Goal: Task Accomplishment & Management: Complete application form

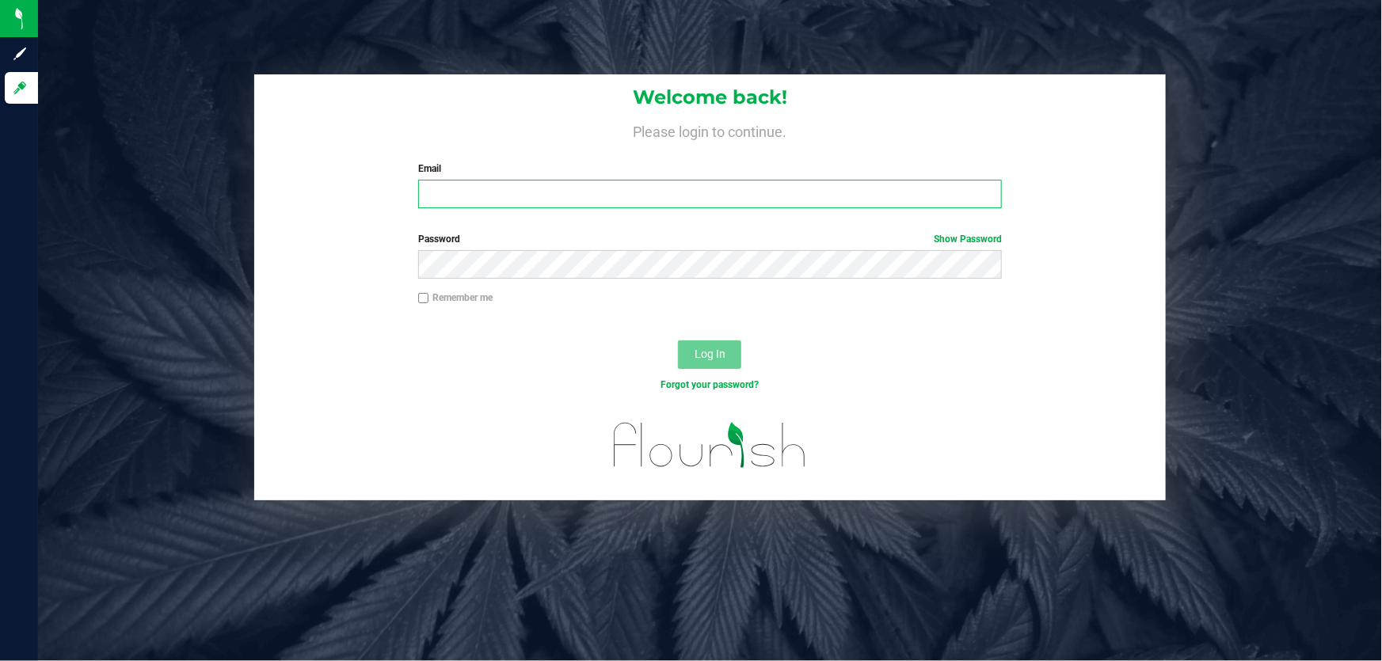
click at [570, 184] on input "Email" at bounding box center [710, 194] width 584 height 29
type input "[EMAIL_ADDRESS][DOMAIN_NAME]"
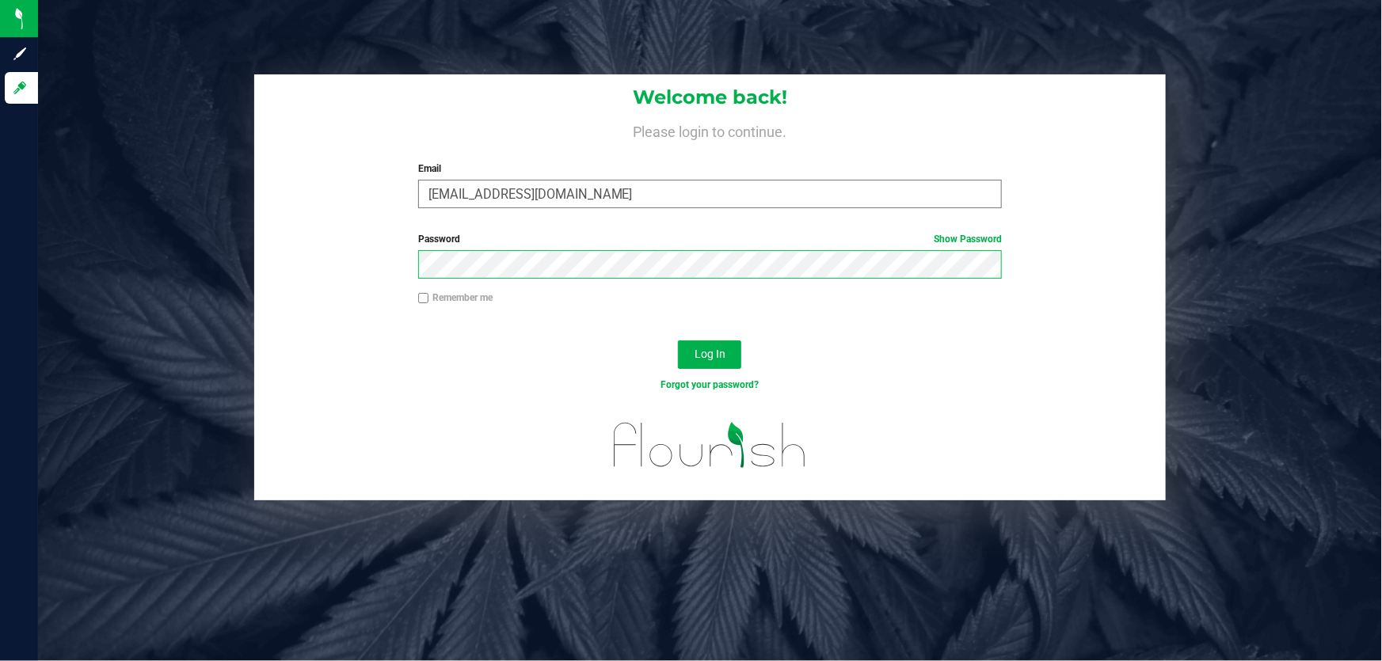
click at [678, 340] on button "Log In" at bounding box center [709, 354] width 63 height 29
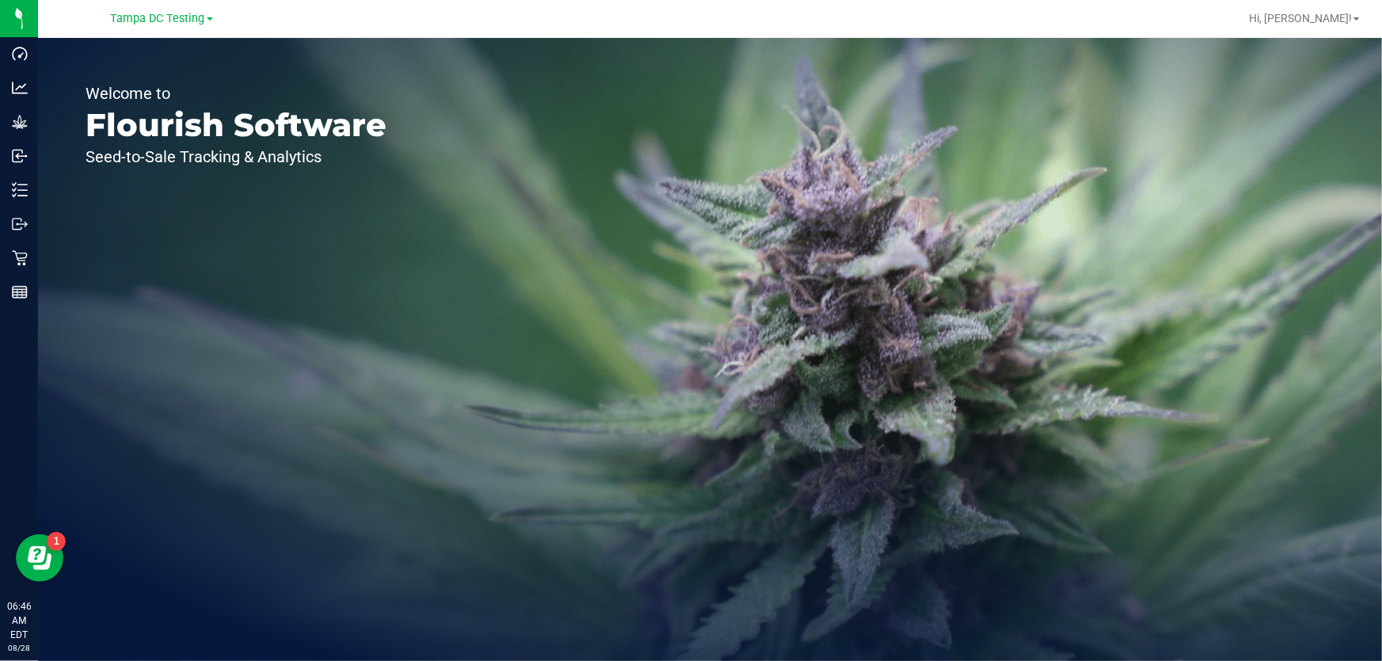
click at [201, 29] on div "Tampa DC Testing" at bounding box center [161, 18] width 231 height 25
click at [202, 23] on span "Tampa DC Testing" at bounding box center [158, 19] width 94 height 14
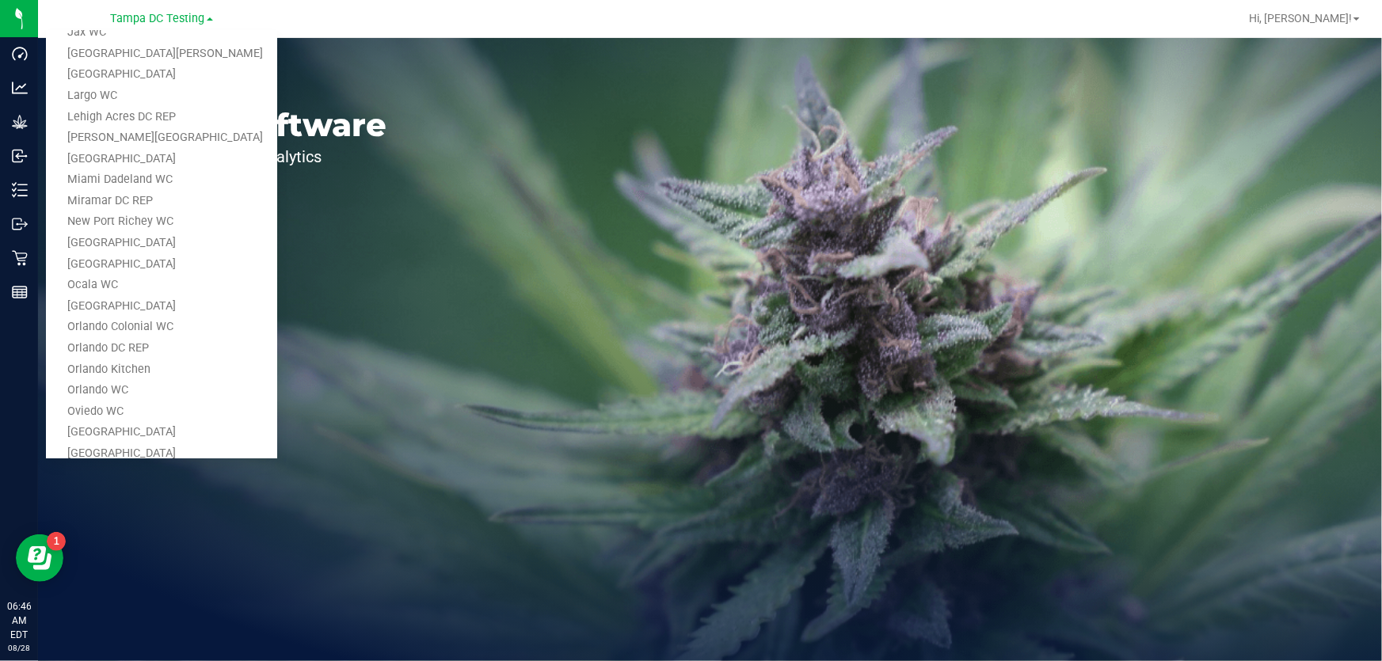
scroll to position [758, 0]
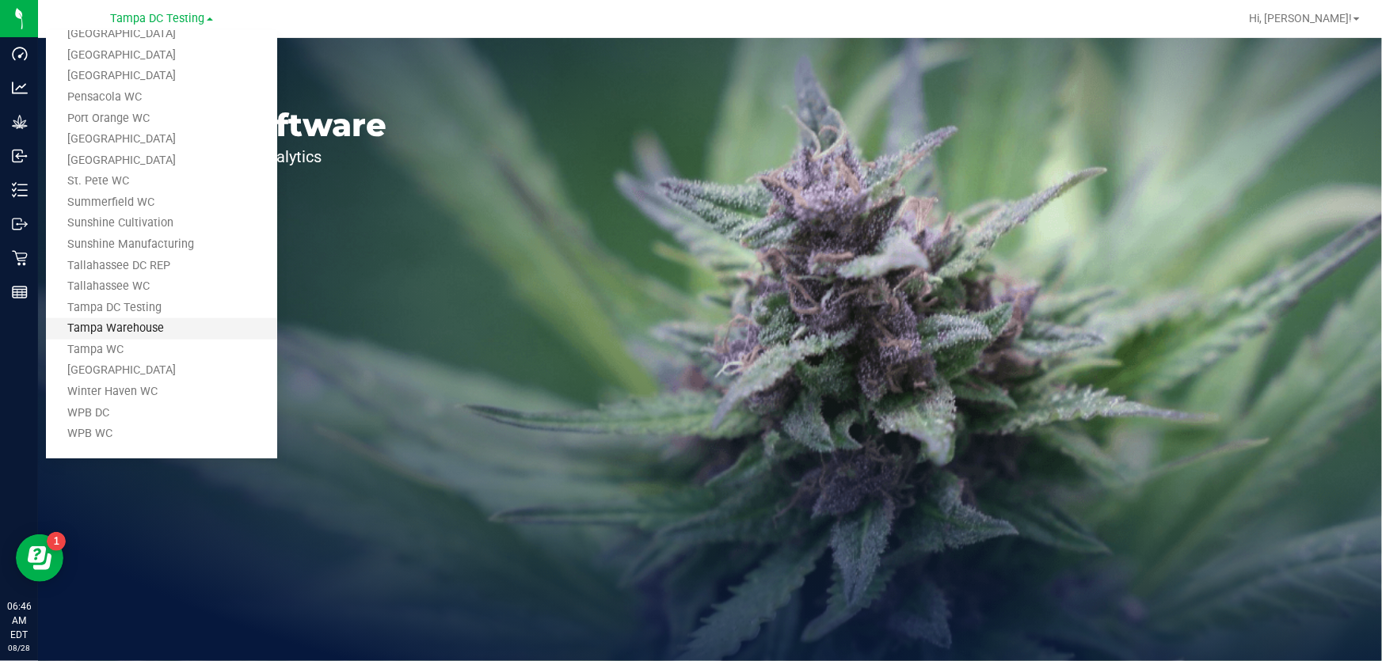
click at [151, 325] on link "Tampa Warehouse" at bounding box center [161, 328] width 231 height 21
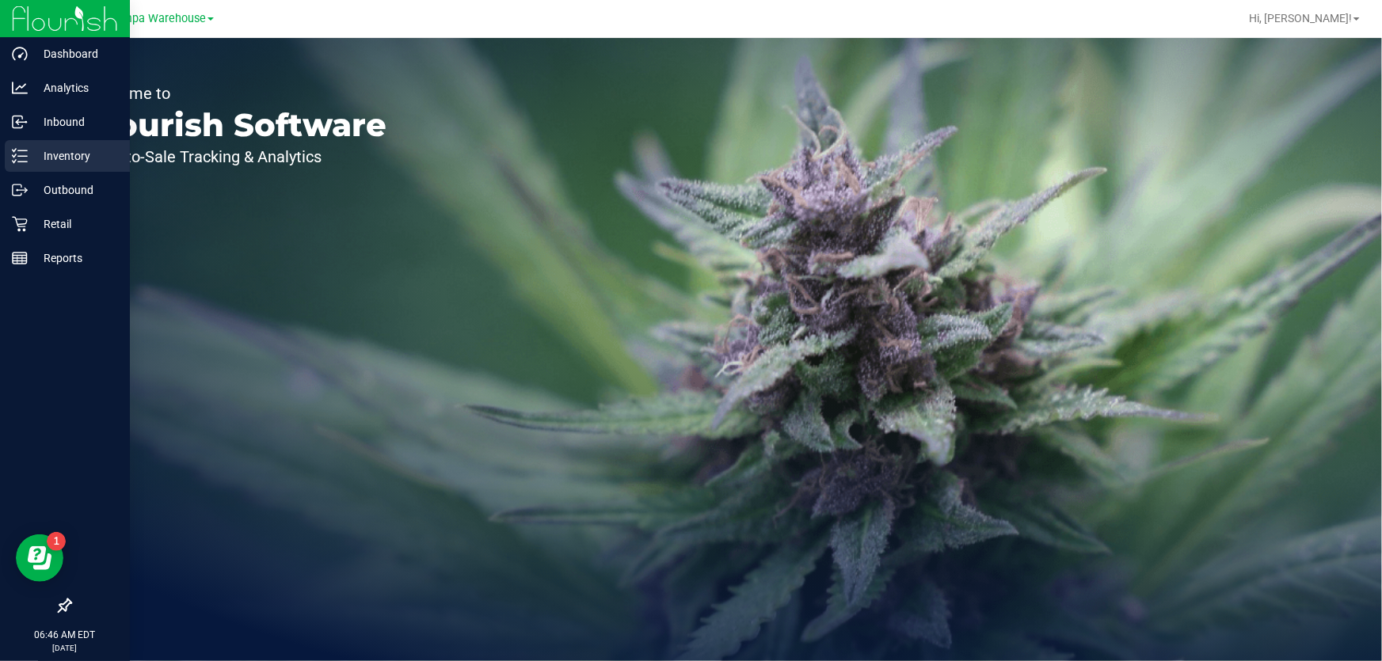
click at [63, 165] on p "Inventory" at bounding box center [75, 155] width 95 height 19
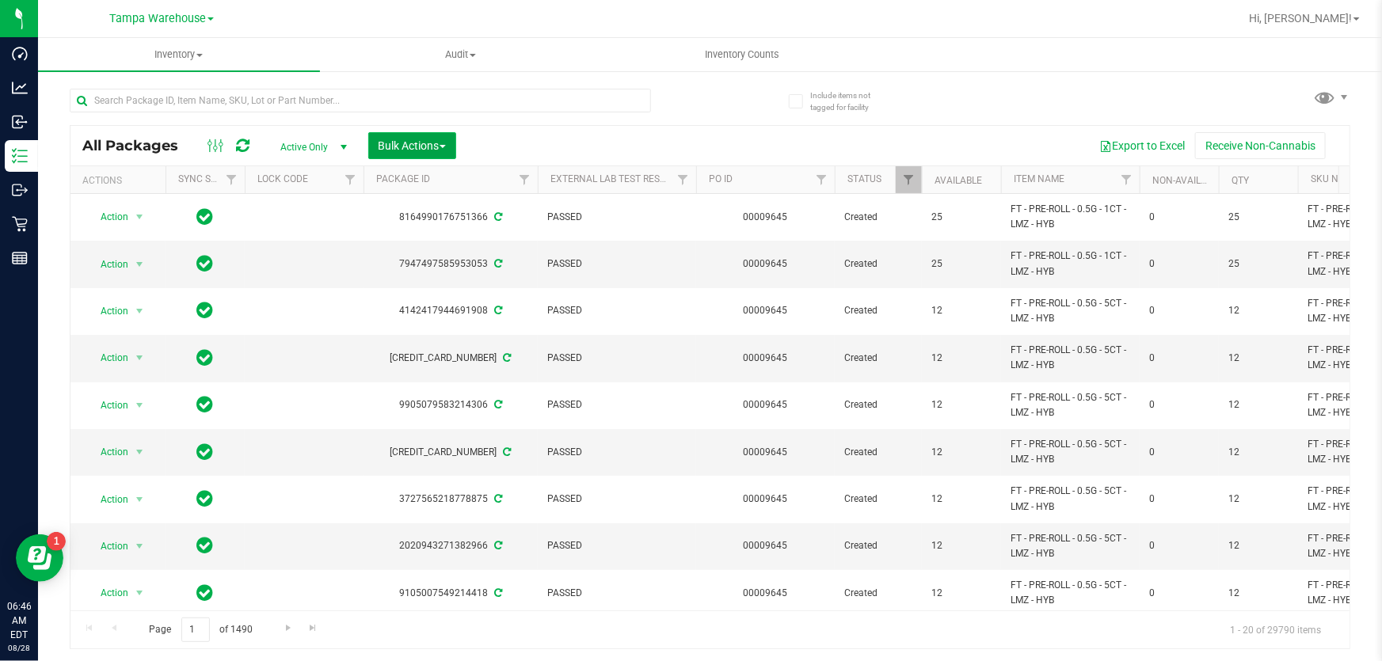
click at [445, 142] on span "Bulk Actions" at bounding box center [411, 145] width 67 height 13
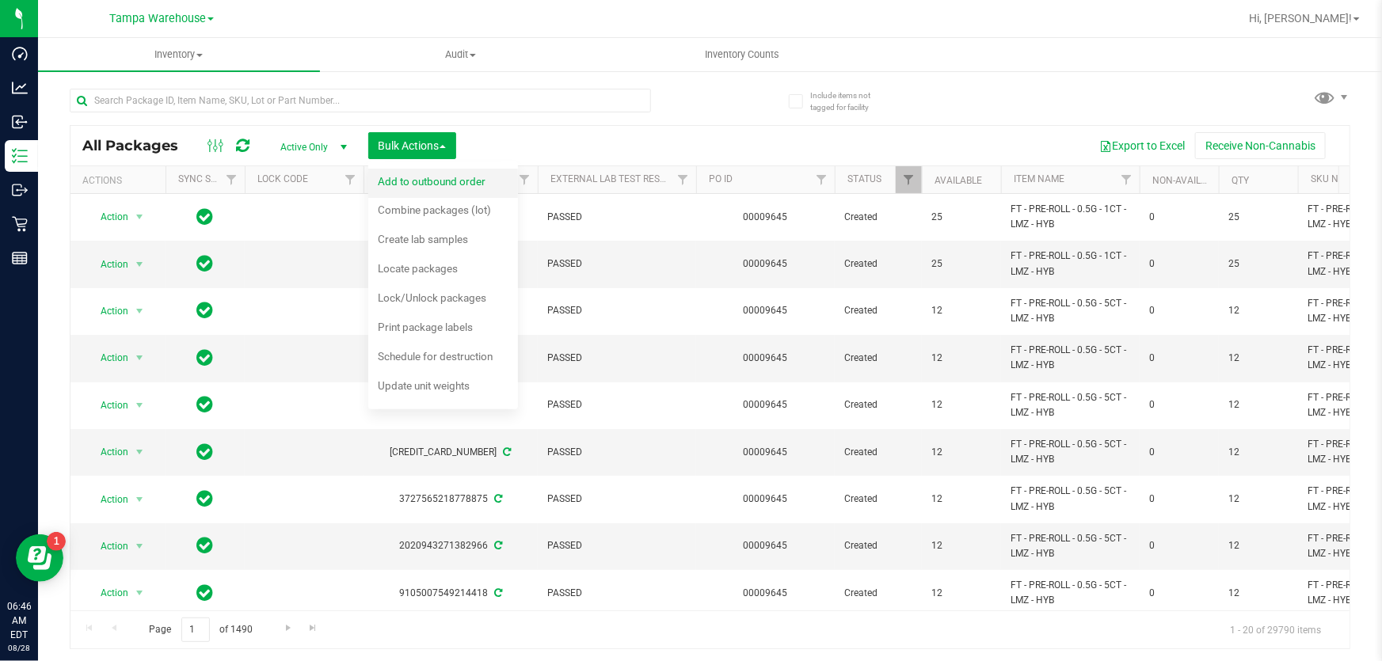
click at [447, 181] on span "Add to outbound order" at bounding box center [432, 181] width 108 height 13
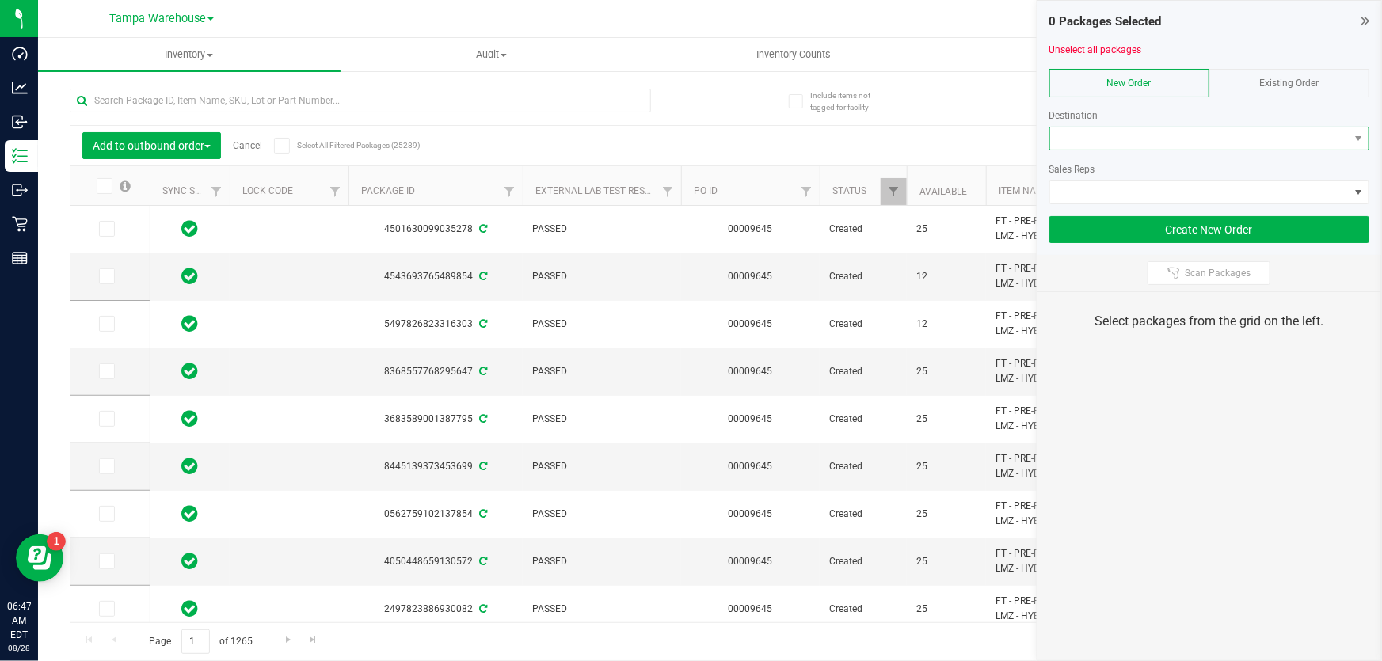
click at [1075, 138] on span at bounding box center [1199, 138] width 299 height 22
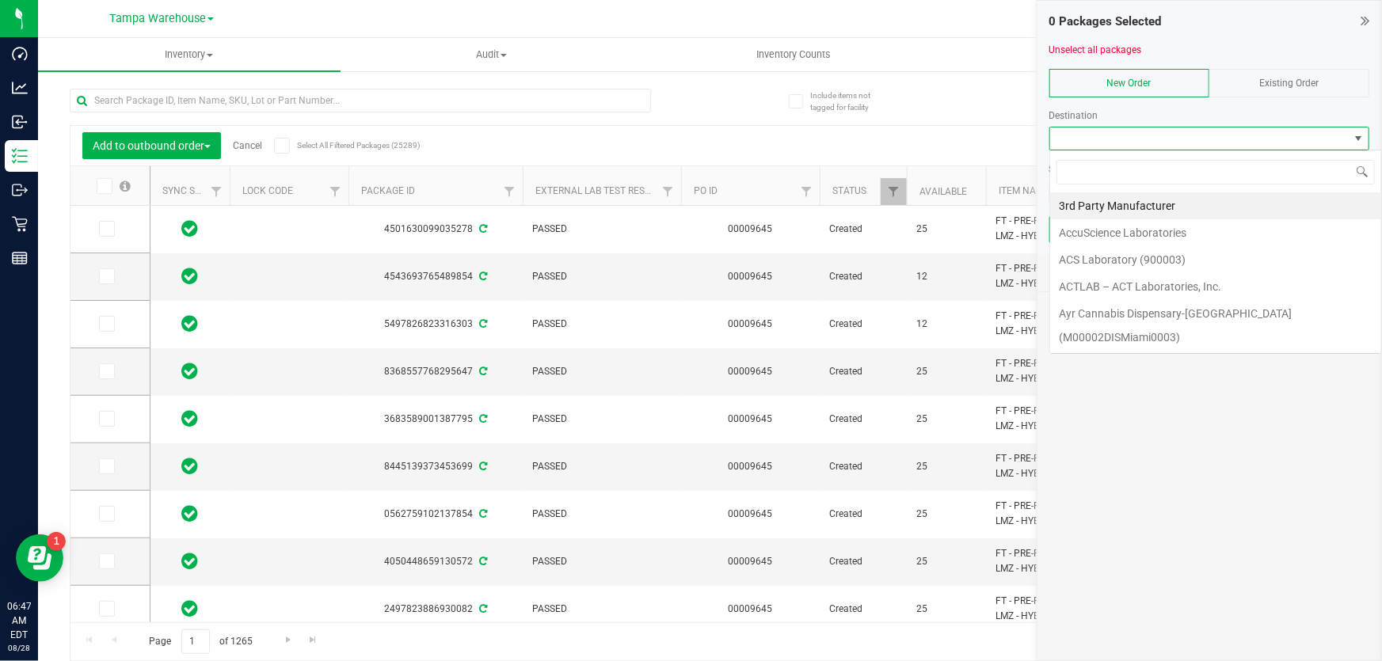
scroll to position [24, 320]
type input "lar"
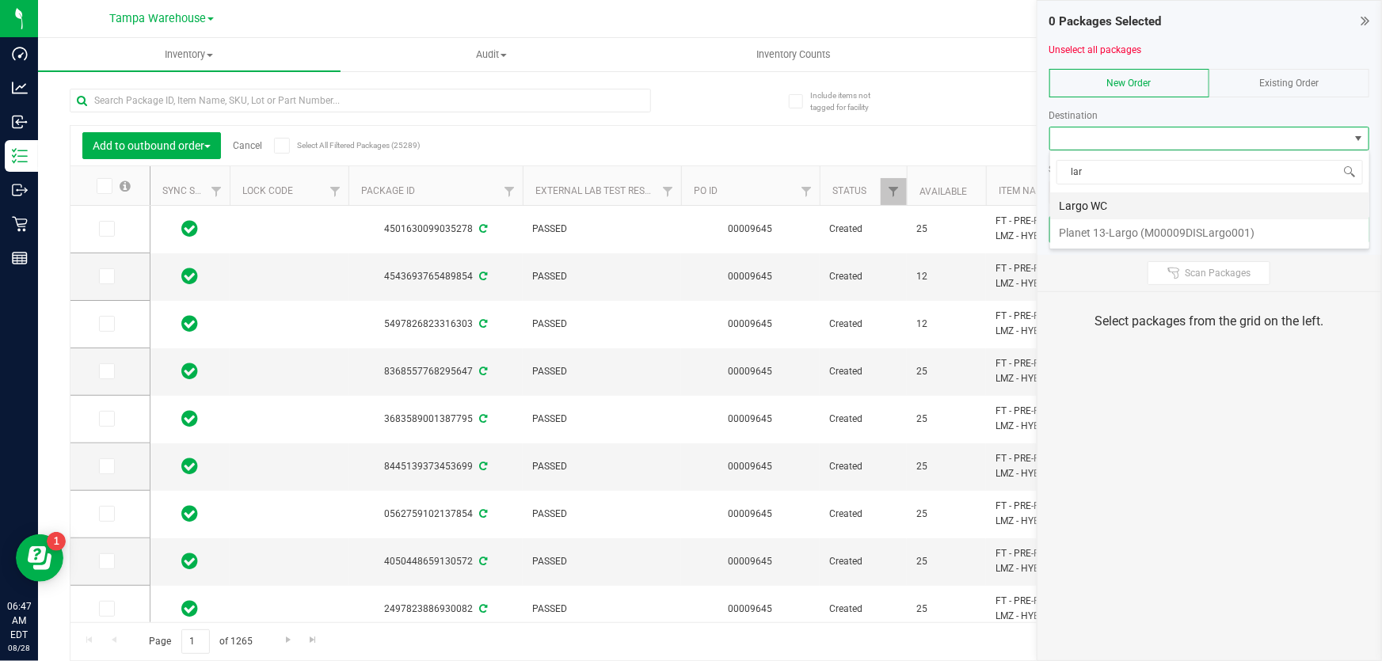
click at [1096, 206] on li "Largo WC" at bounding box center [1209, 205] width 319 height 27
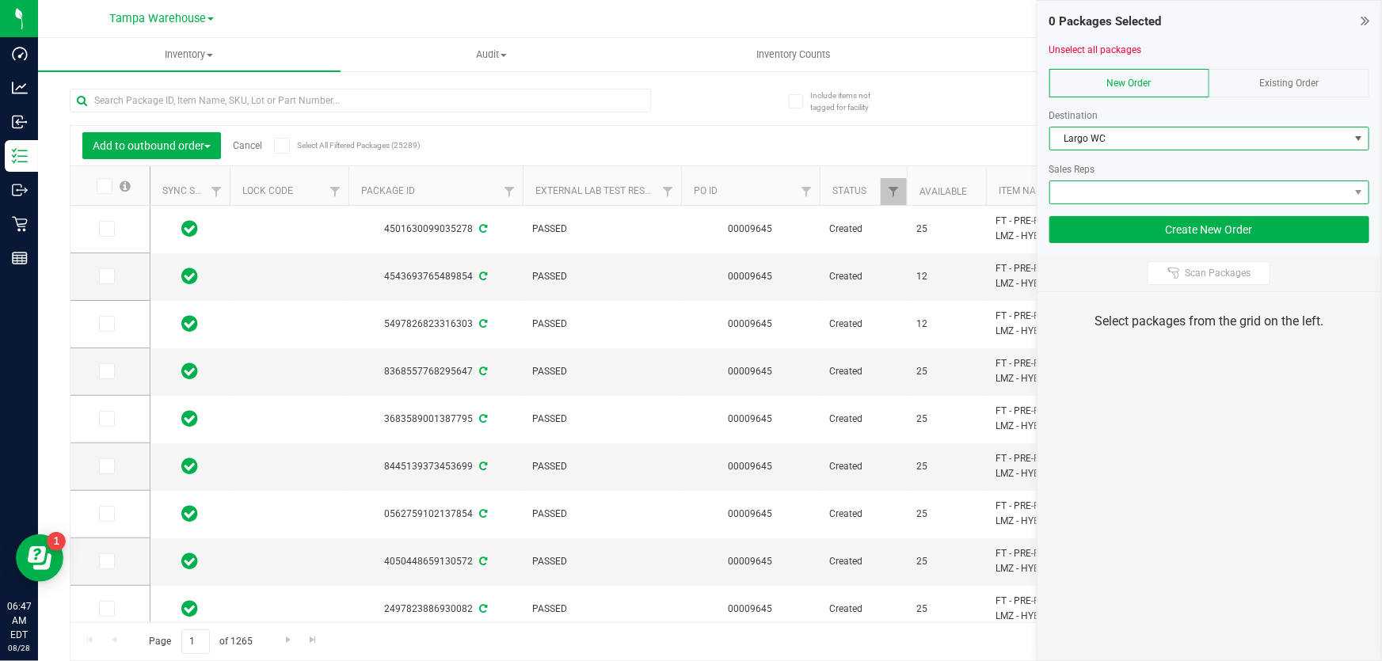
click at [1083, 188] on span at bounding box center [1199, 192] width 299 height 22
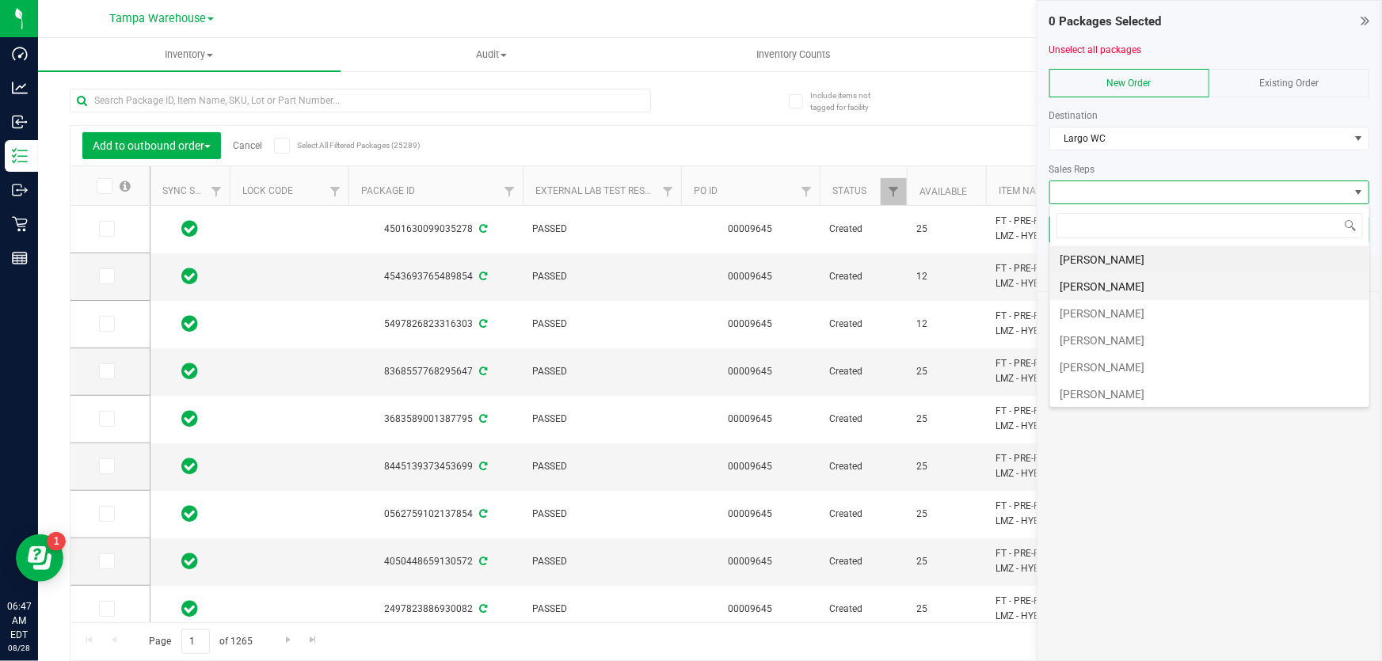
click at [1101, 280] on li "[PERSON_NAME]" at bounding box center [1209, 286] width 319 height 27
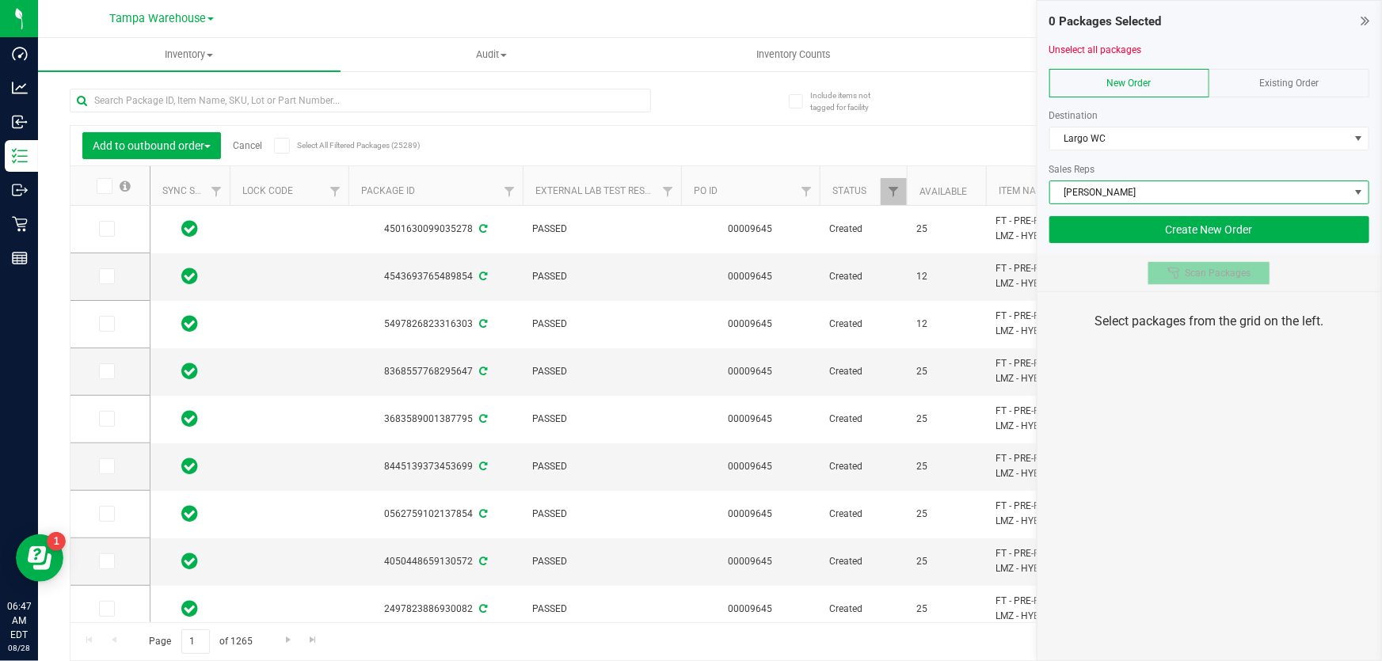
click at [1206, 267] on span "Scan Packages" at bounding box center [1218, 273] width 66 height 13
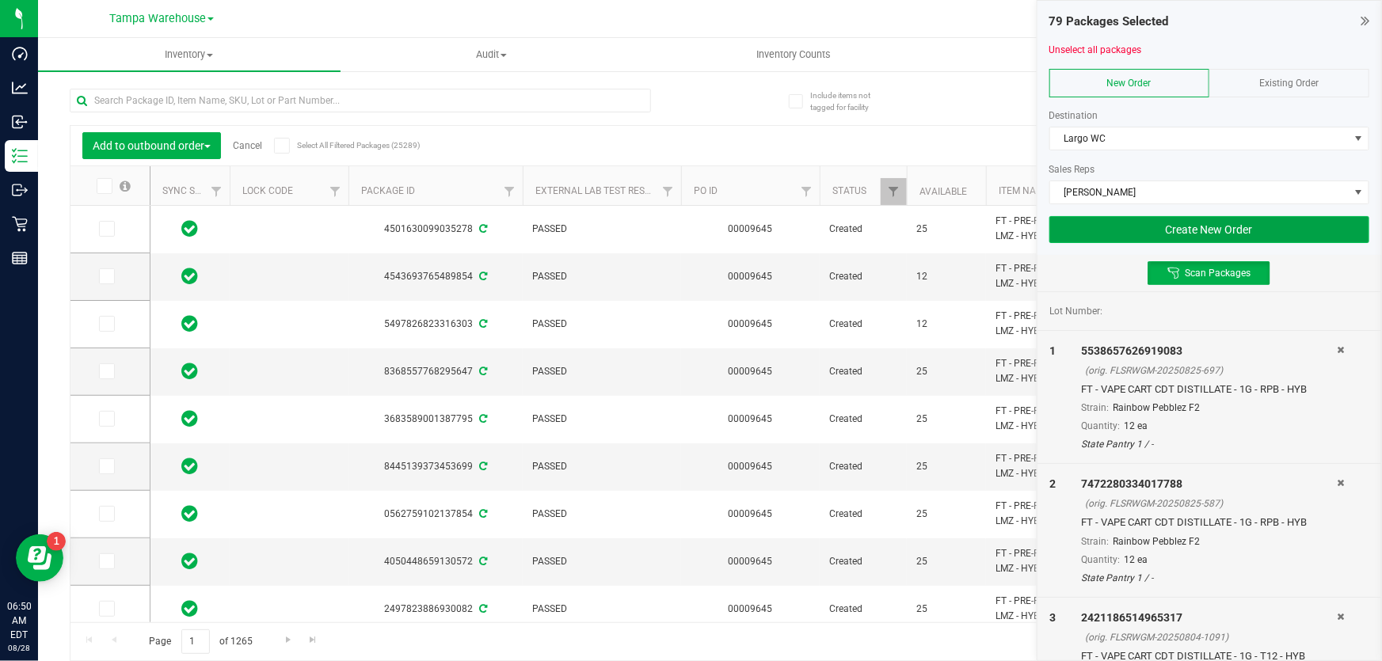
click at [1234, 226] on button "Create New Order" at bounding box center [1209, 229] width 320 height 27
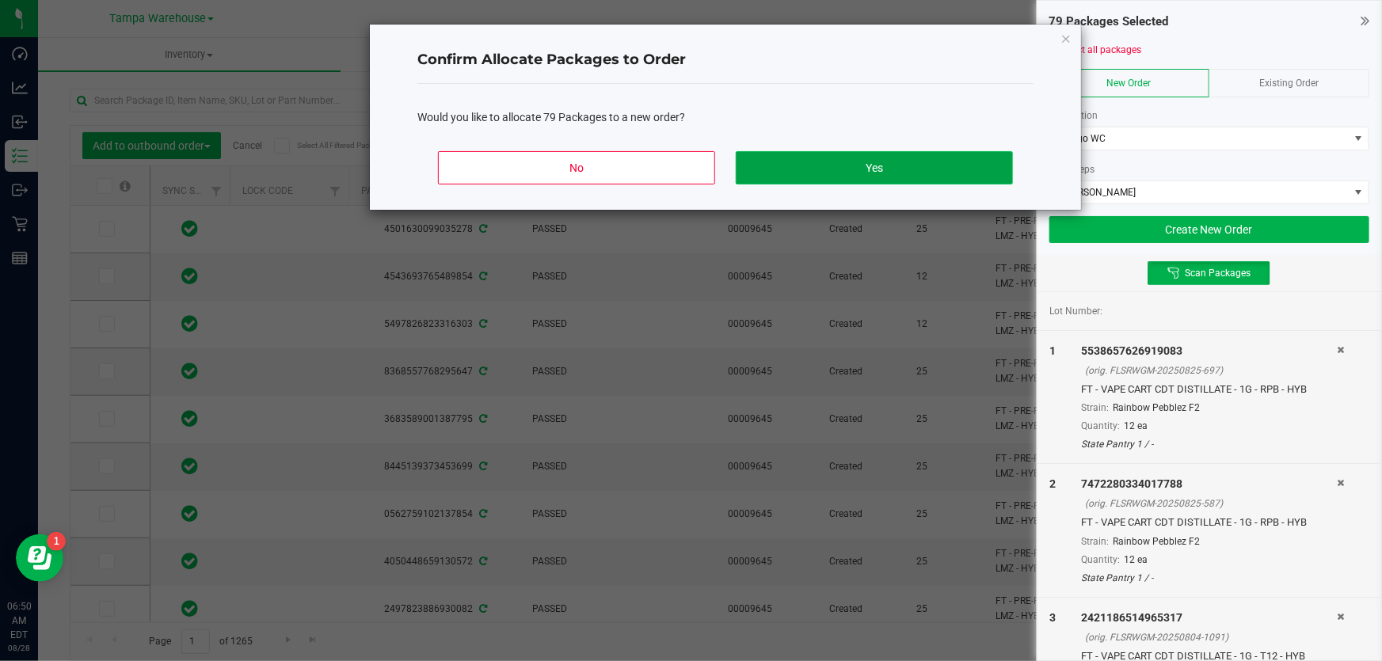
click at [906, 176] on button "Yes" at bounding box center [874, 167] width 277 height 33
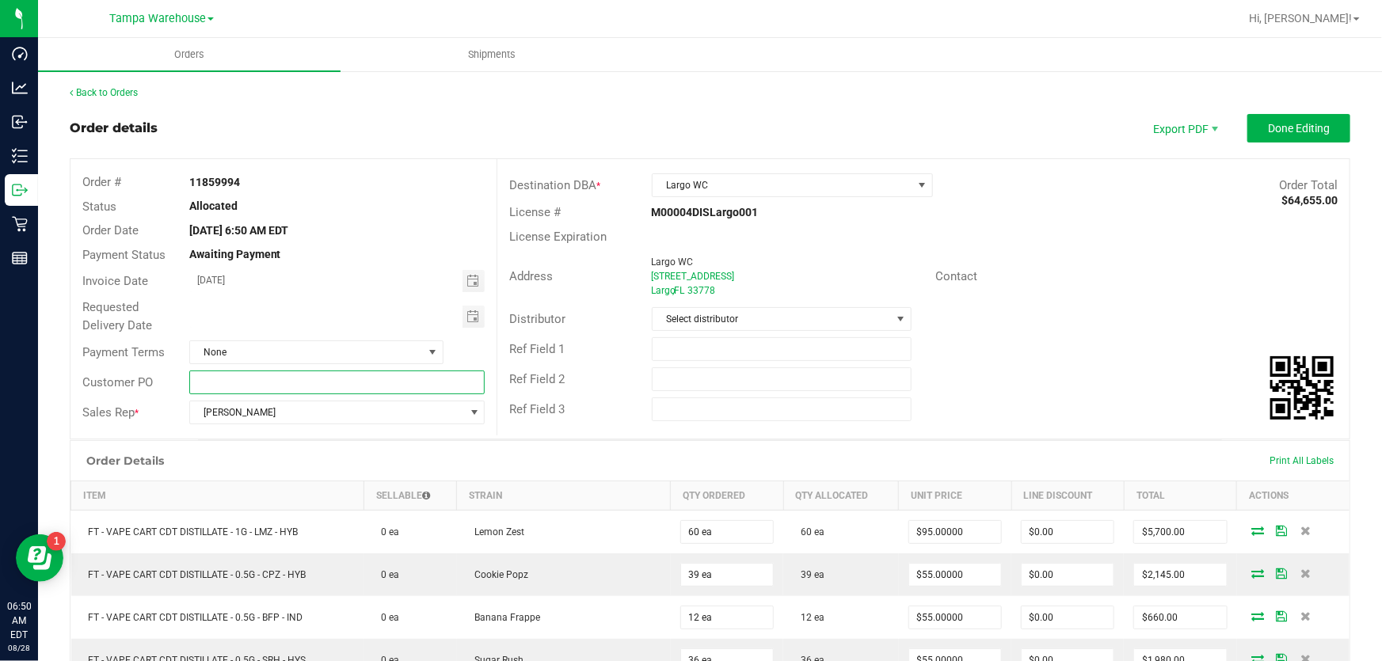
click at [440, 385] on input "text" at bounding box center [337, 383] width 296 height 24
click at [440, 385] on input "Largo WC" at bounding box center [337, 383] width 296 height 24
click at [439, 385] on input "Largo WC" at bounding box center [337, 383] width 296 height 24
type input "Largo WC"
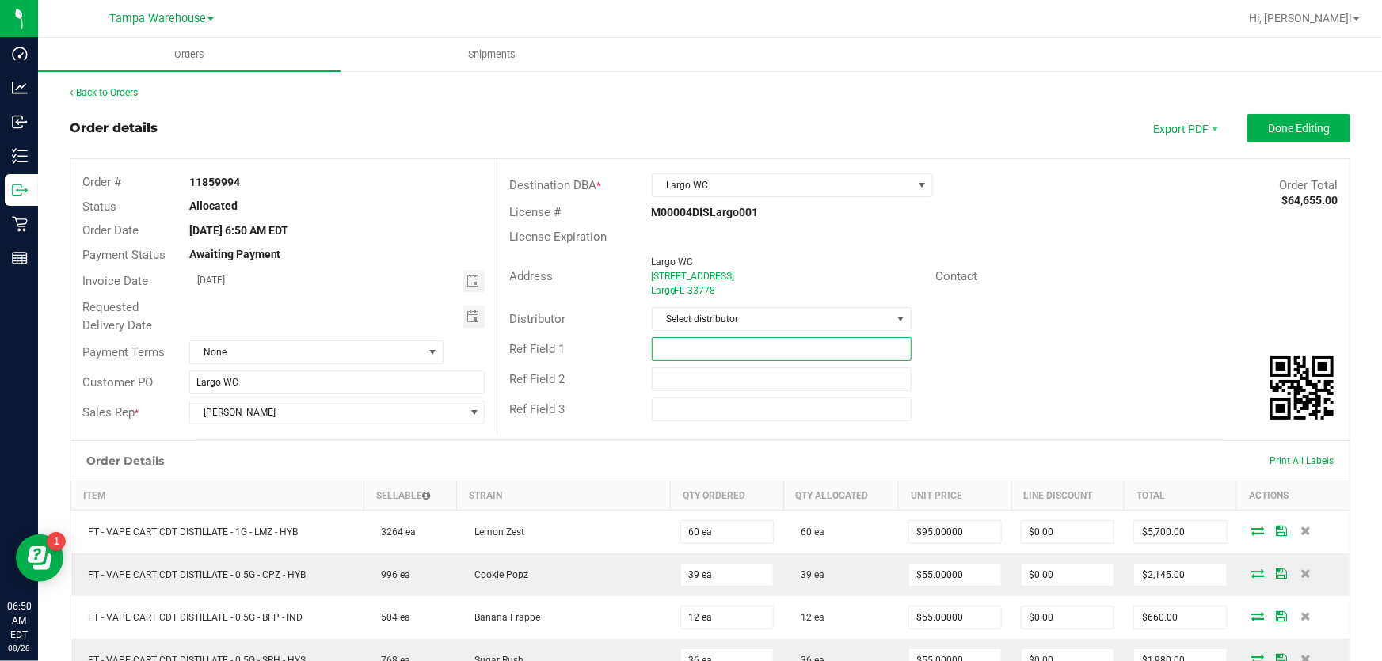
click at [694, 351] on input "text" at bounding box center [782, 349] width 261 height 24
paste input "Largo WC"
type input "Largo WC"
click at [696, 379] on input "text" at bounding box center [782, 379] width 261 height 24
paste input "Largo WC"
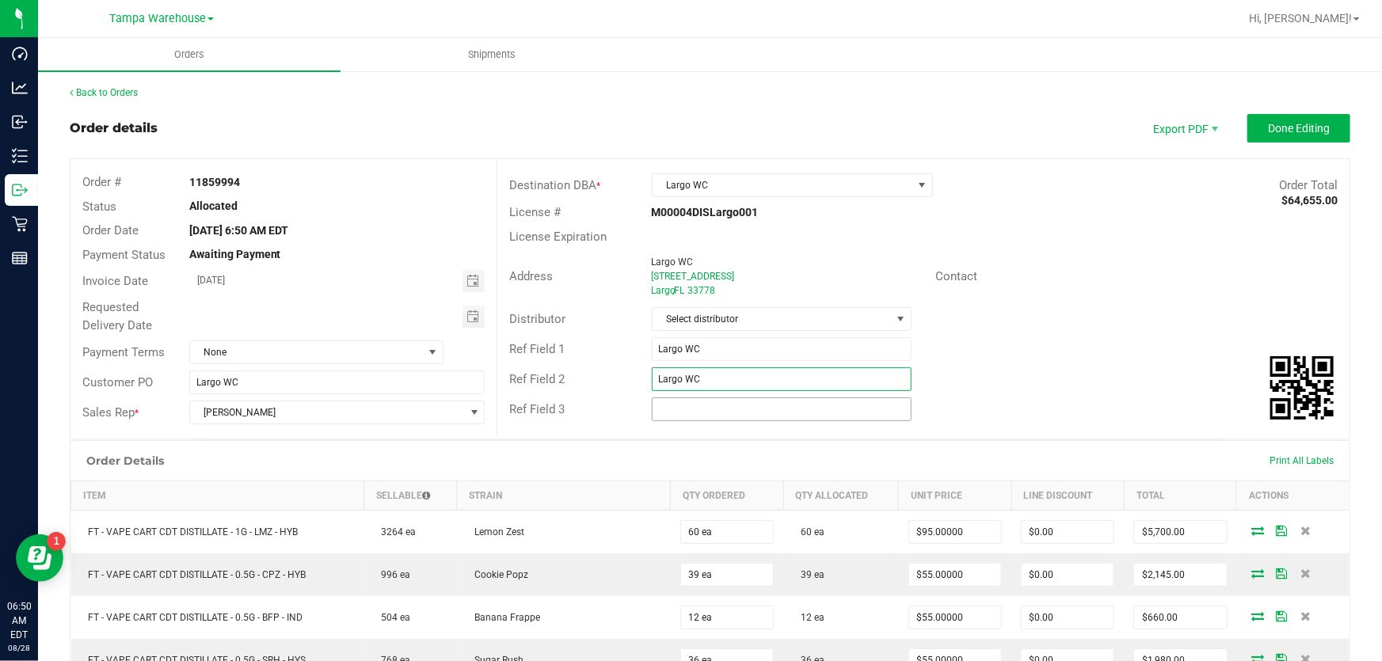
type input "Largo WC"
click at [695, 408] on input "text" at bounding box center [782, 409] width 261 height 24
paste input "Largo WC"
type input "Largo WC"
click at [705, 325] on span "Select distributor" at bounding box center [771, 319] width 239 height 22
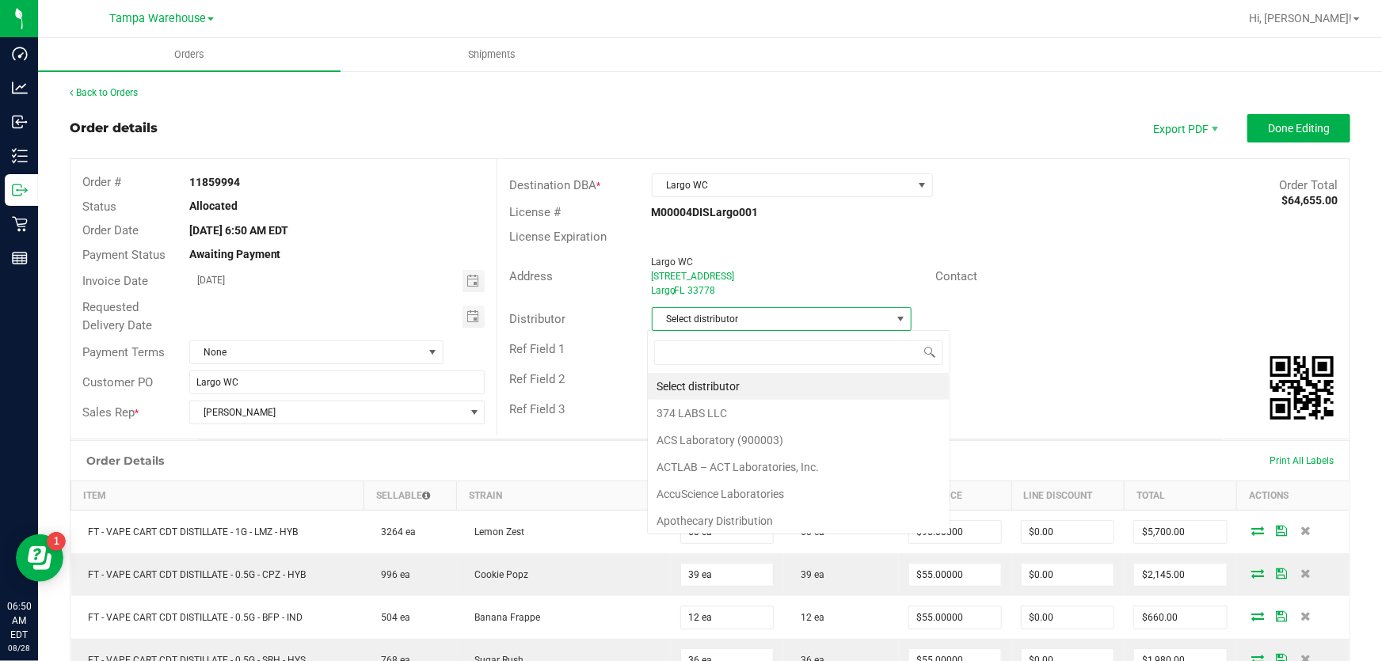
scroll to position [24, 258]
type input "ware"
drag, startPoint x: 726, startPoint y: 389, endPoint x: 740, endPoint y: 382, distance: 15.9
click at [727, 388] on li "Tampa Warehouse" at bounding box center [776, 386] width 257 height 27
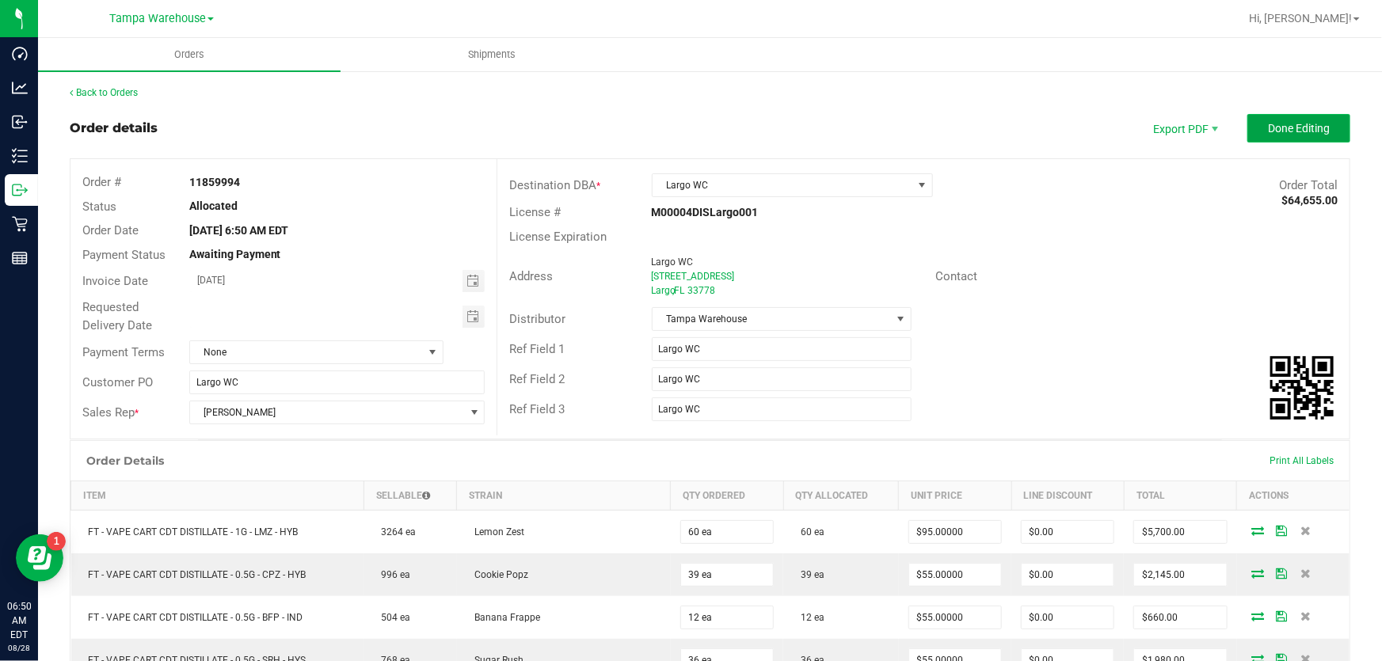
click at [1272, 122] on span "Done Editing" at bounding box center [1299, 128] width 62 height 13
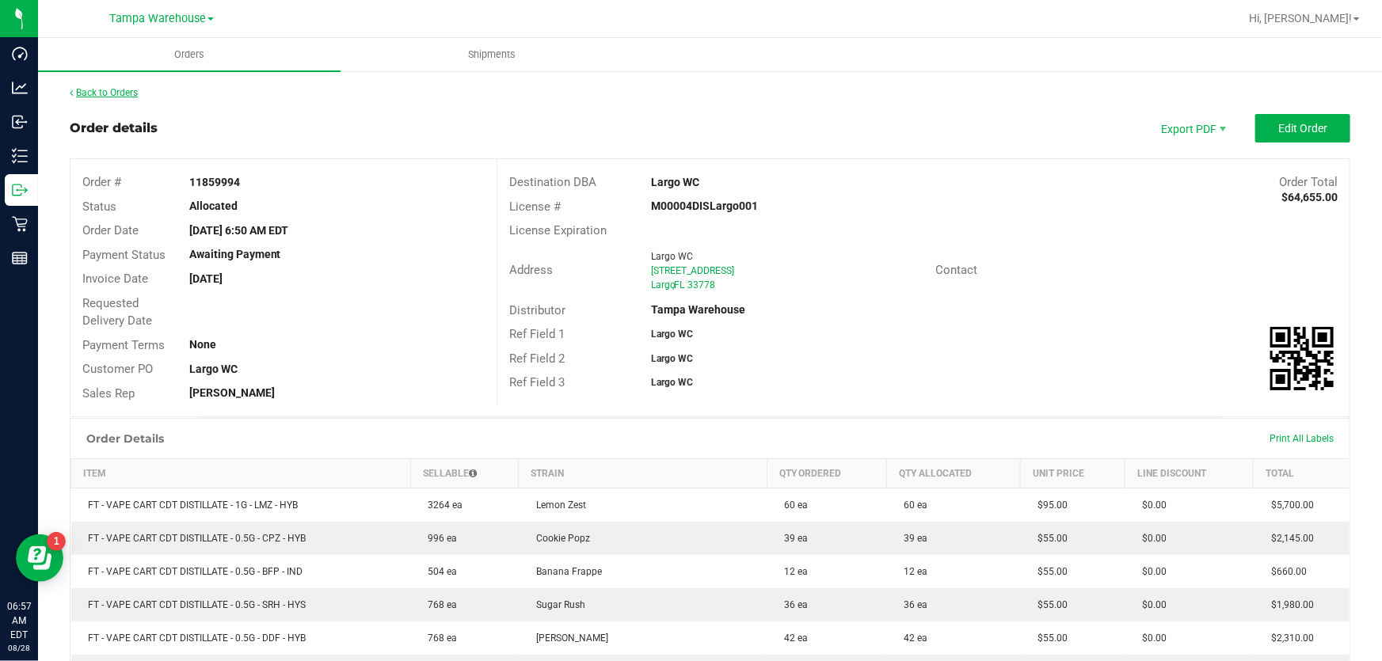
click at [97, 90] on link "Back to Orders" at bounding box center [104, 92] width 68 height 11
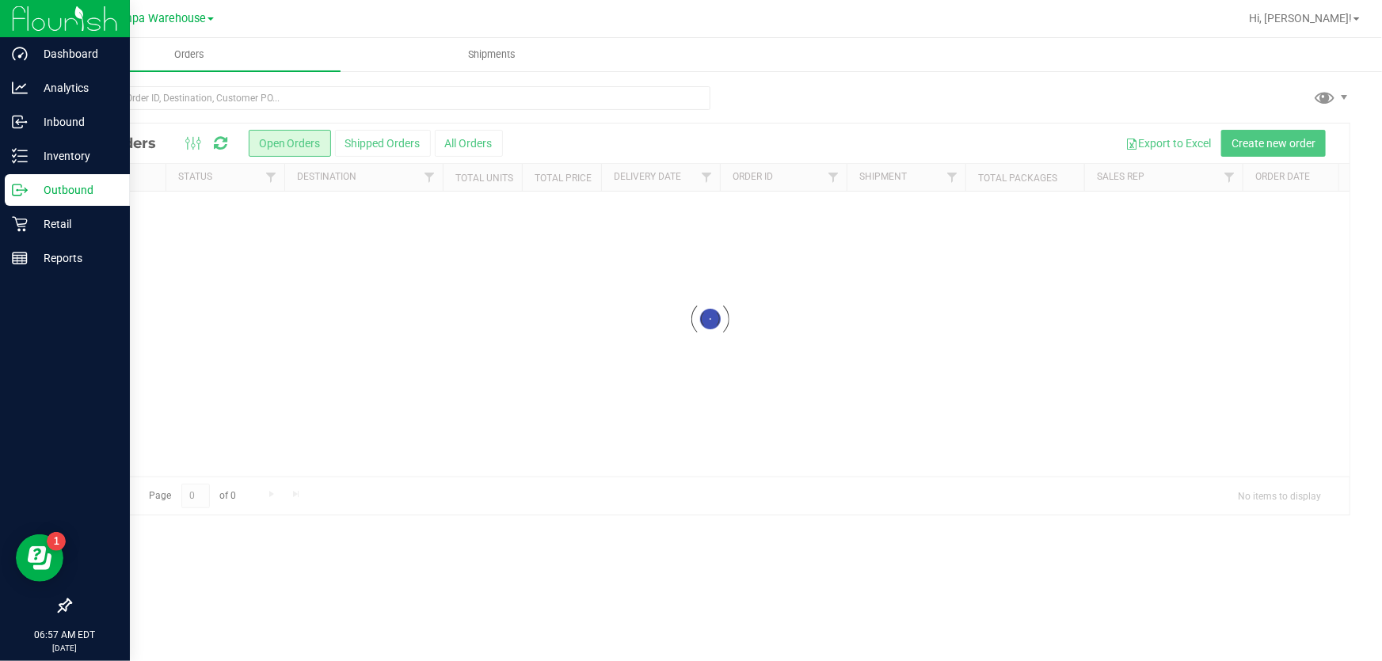
click at [85, 187] on p "Outbound" at bounding box center [75, 190] width 95 height 19
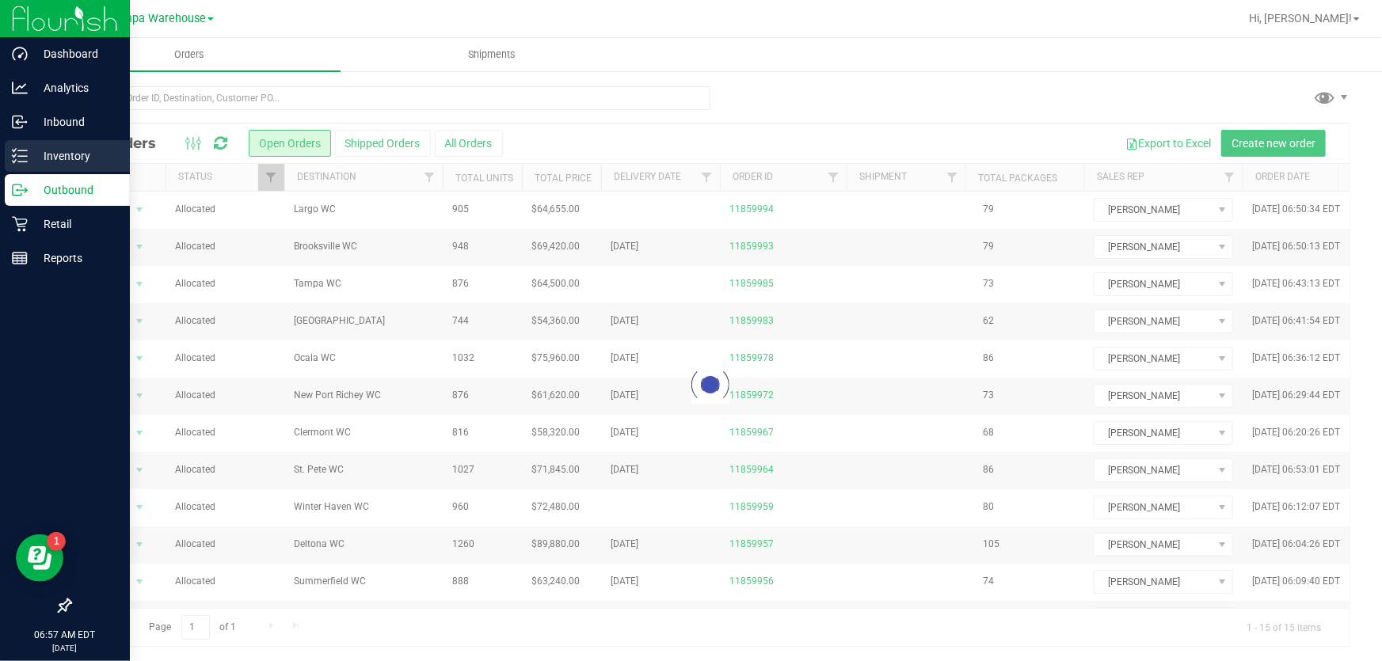
click at [74, 158] on p "Inventory" at bounding box center [75, 155] width 95 height 19
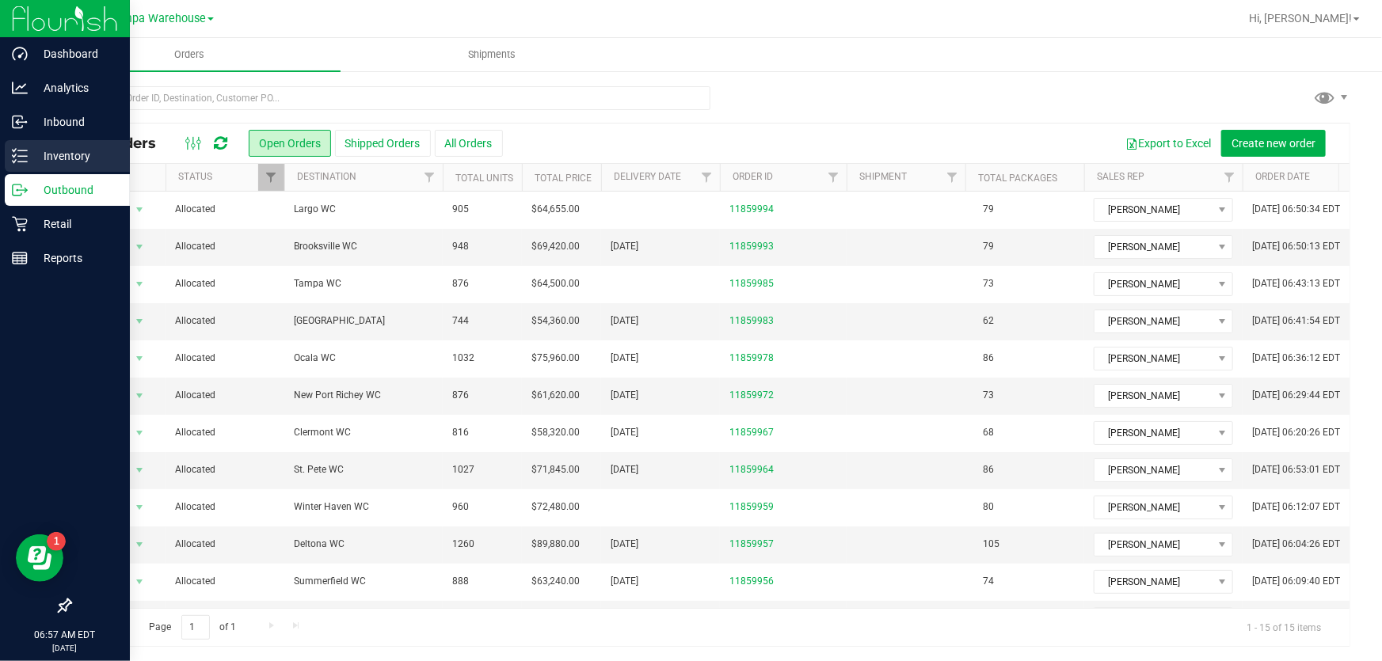
click at [46, 152] on p "Inventory" at bounding box center [75, 155] width 95 height 19
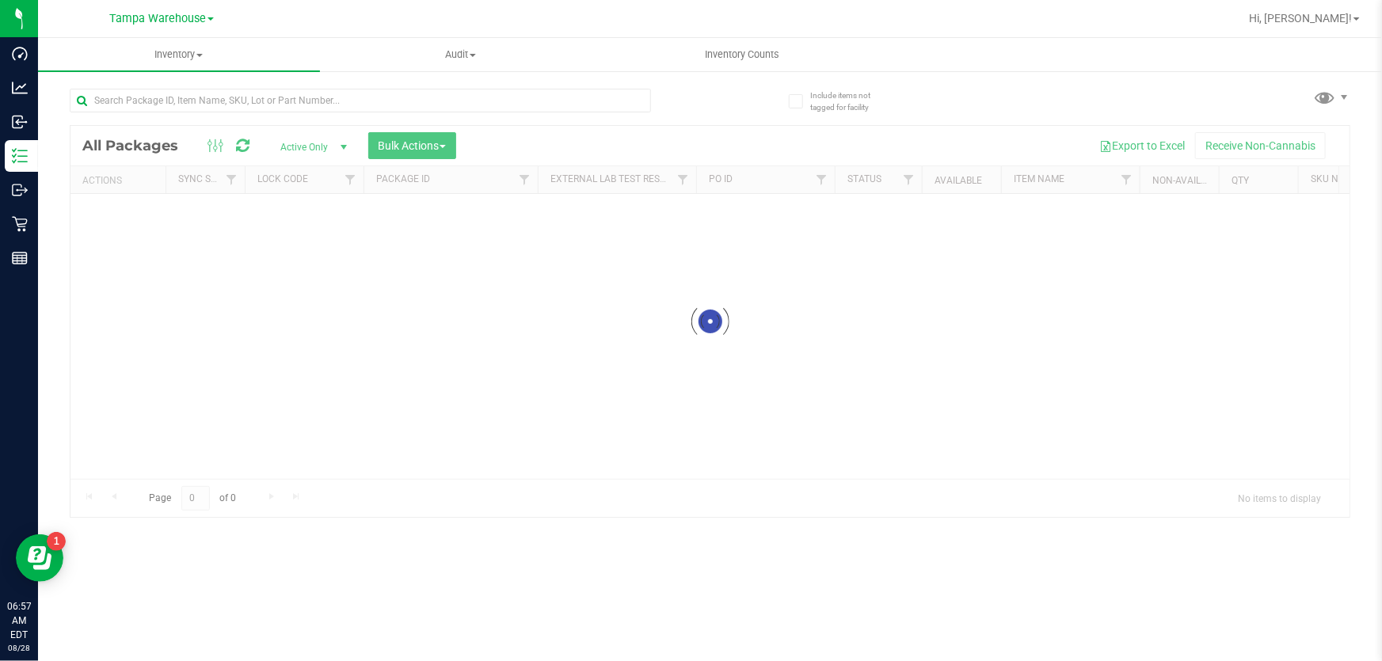
click at [443, 146] on div at bounding box center [709, 321] width 1279 height 391
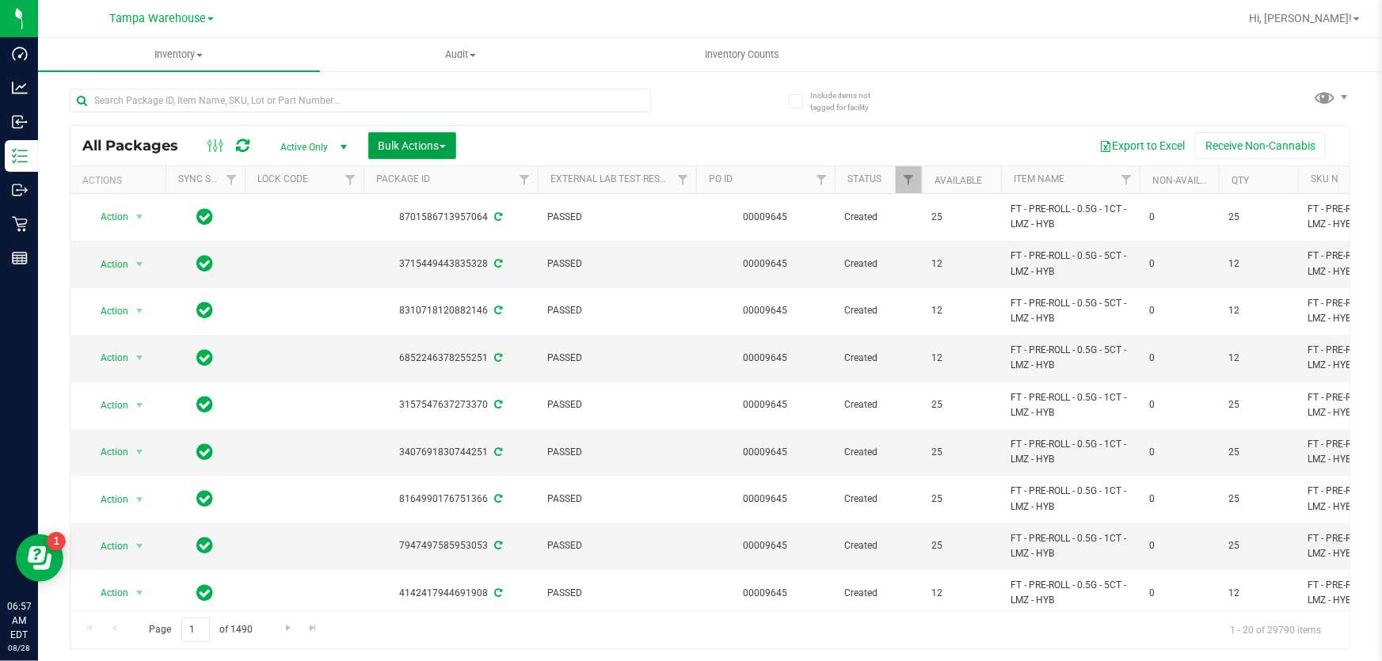
click at [442, 139] on span "Bulk Actions" at bounding box center [411, 145] width 67 height 13
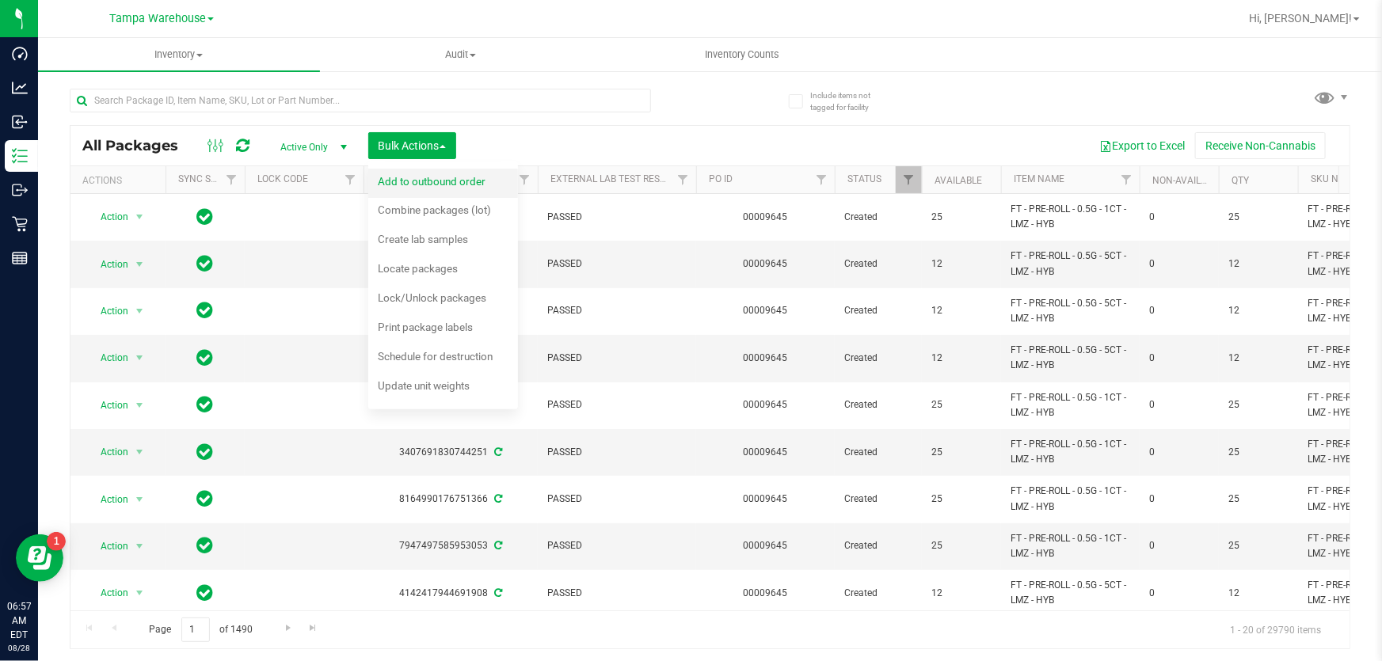
click at [439, 177] on span "Add to outbound order" at bounding box center [432, 181] width 108 height 13
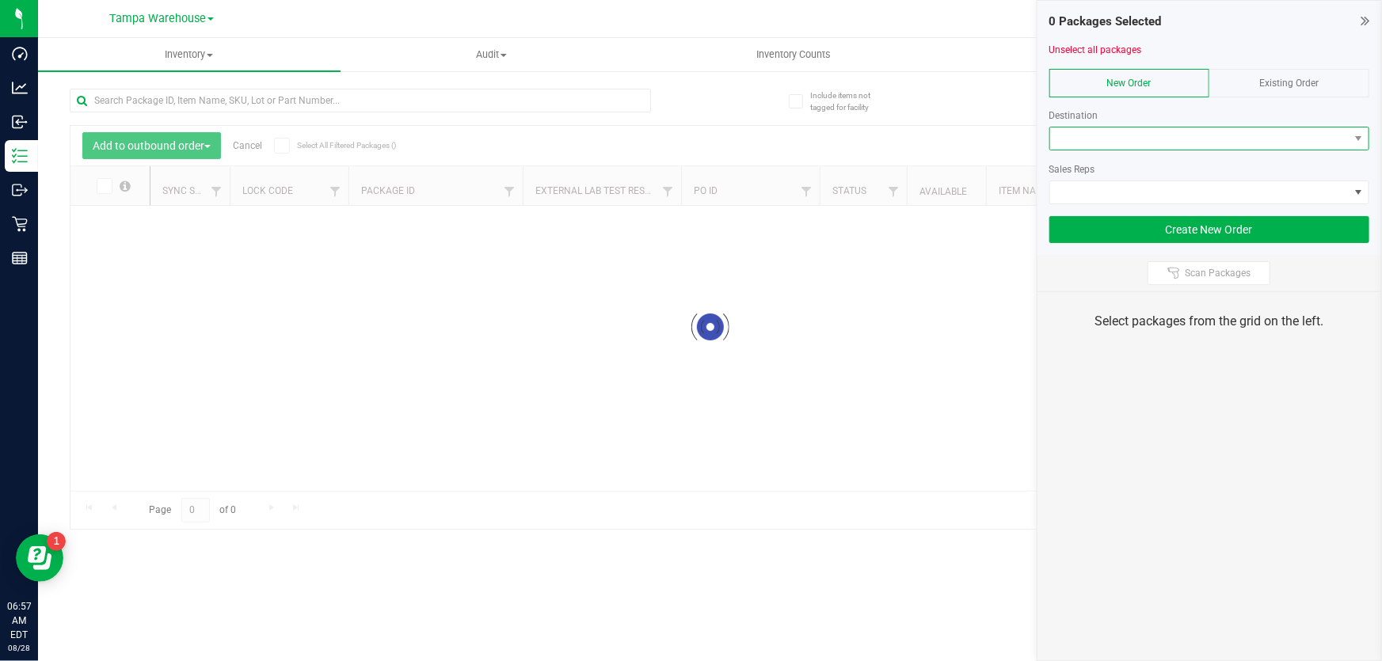
click at [1216, 143] on span at bounding box center [1199, 138] width 299 height 22
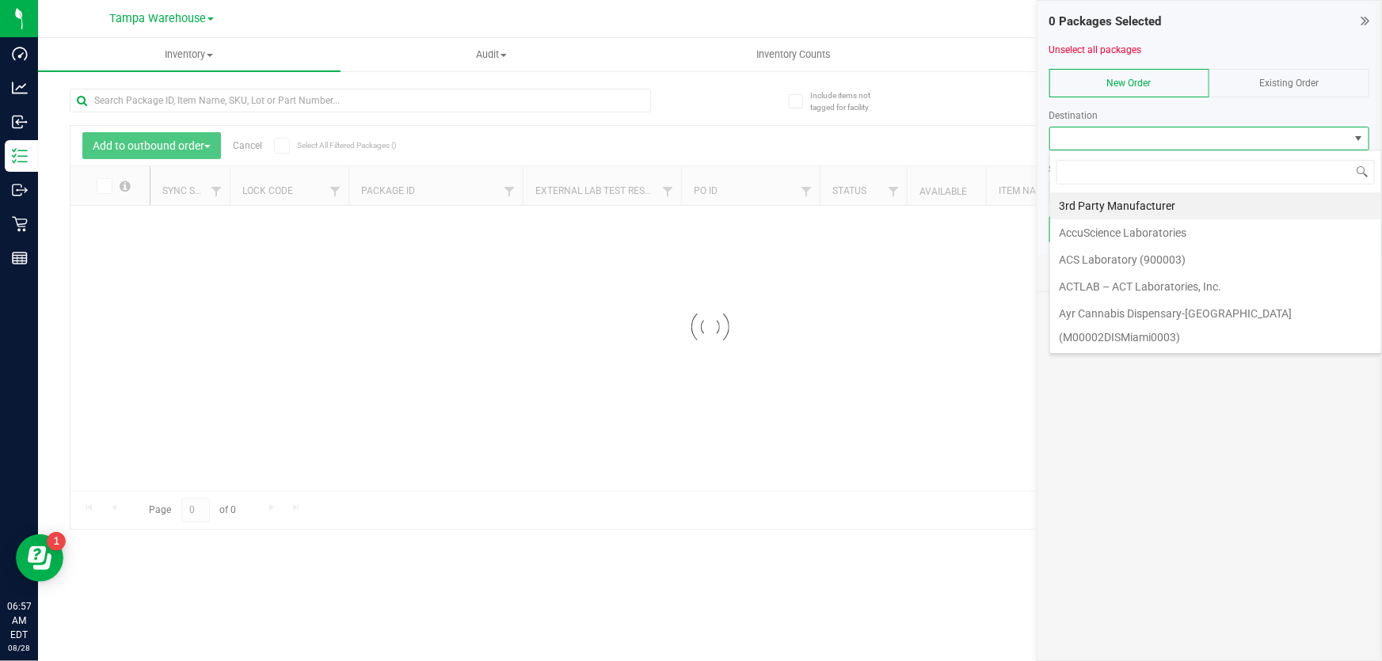
scroll to position [24, 320]
type input "lake"
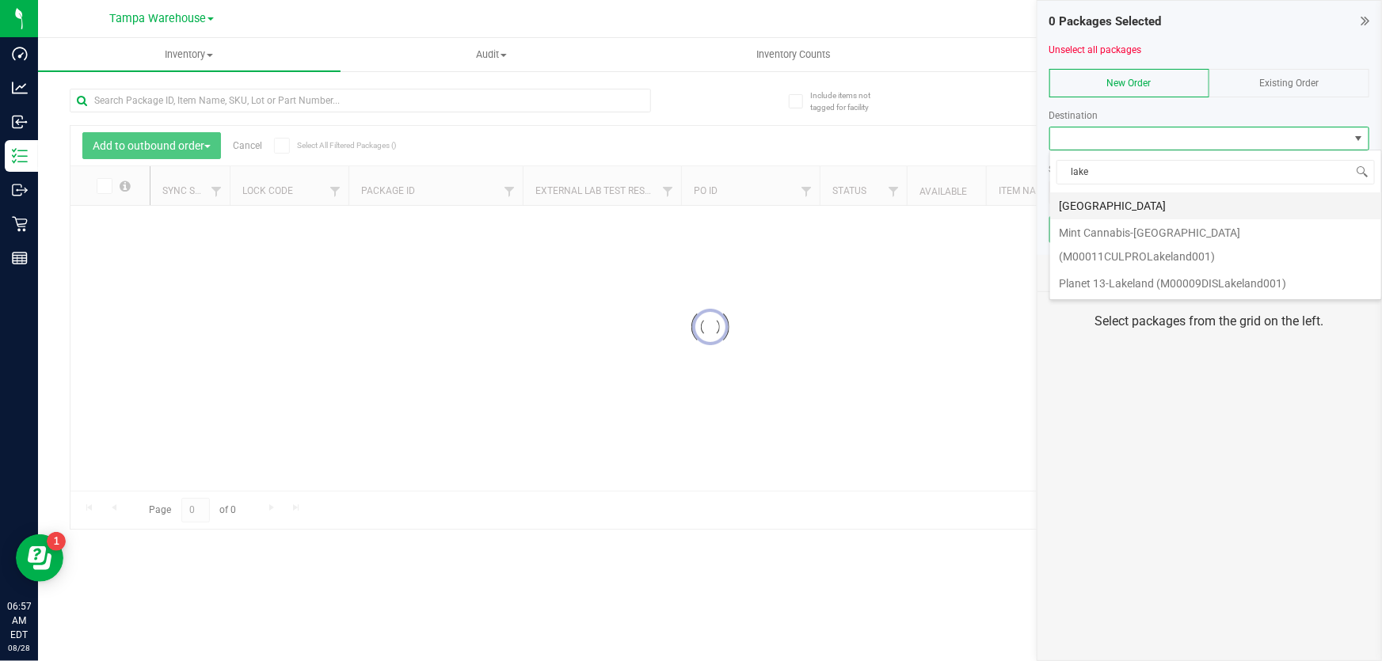
click at [1149, 199] on li "[GEOGRAPHIC_DATA]" at bounding box center [1215, 205] width 331 height 27
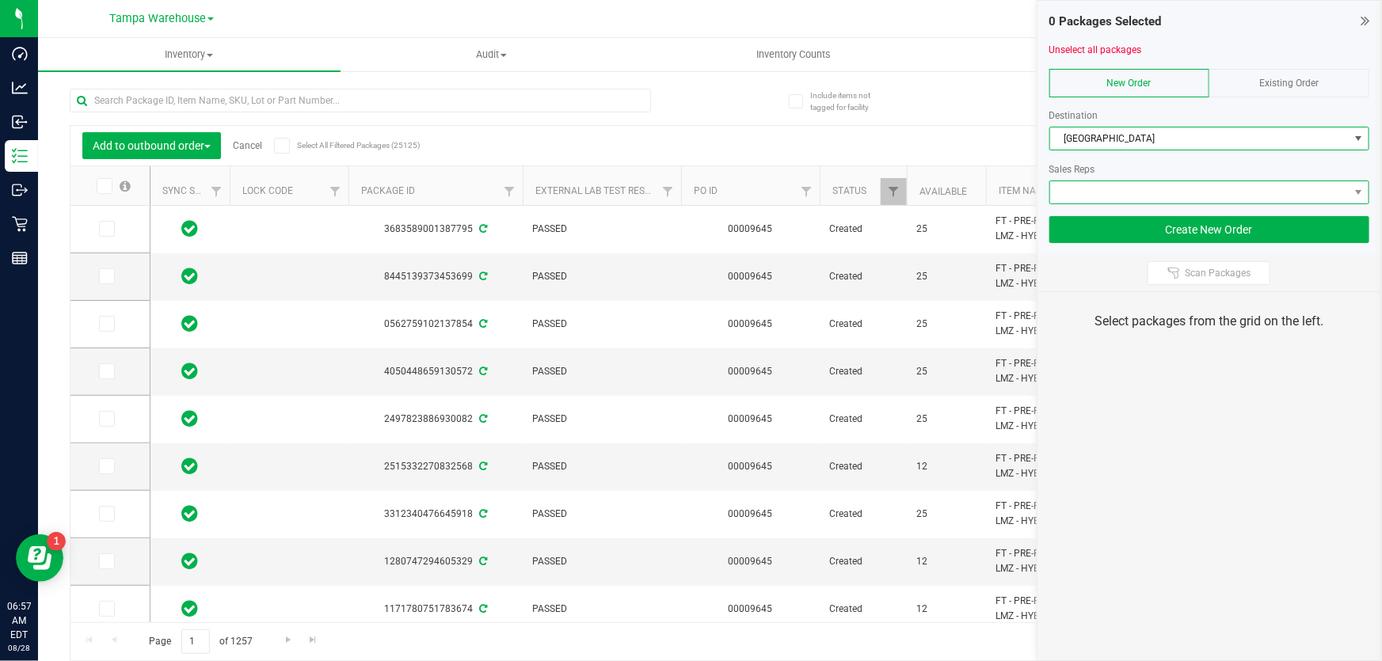
click at [1141, 191] on span at bounding box center [1199, 192] width 299 height 22
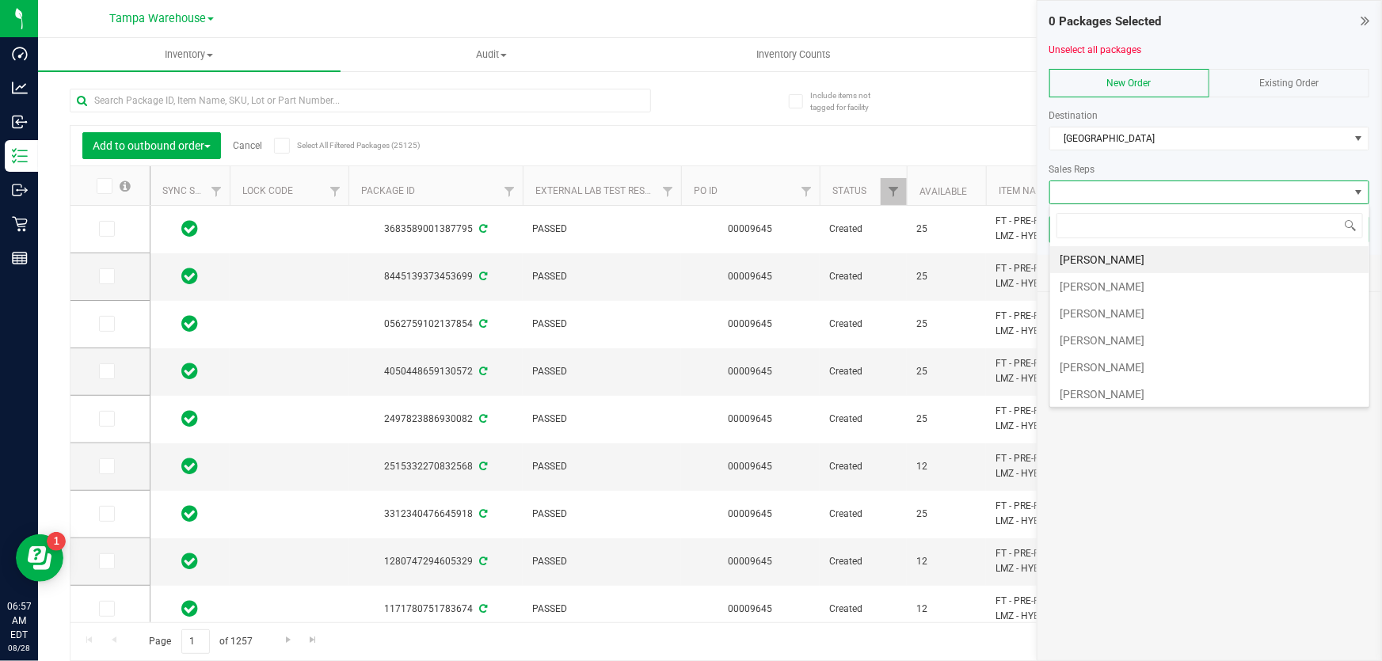
click at [1098, 285] on li "[PERSON_NAME]" at bounding box center [1209, 286] width 319 height 27
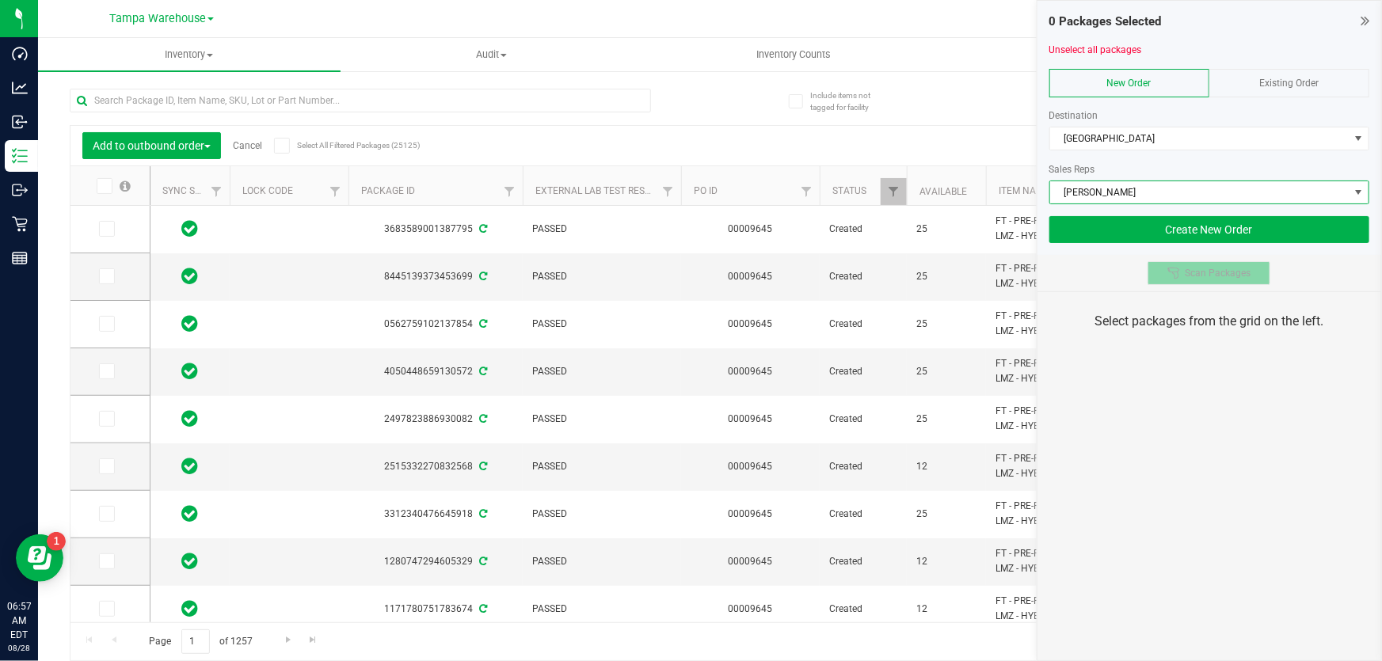
click at [1191, 278] on button "Scan Packages" at bounding box center [1208, 273] width 123 height 24
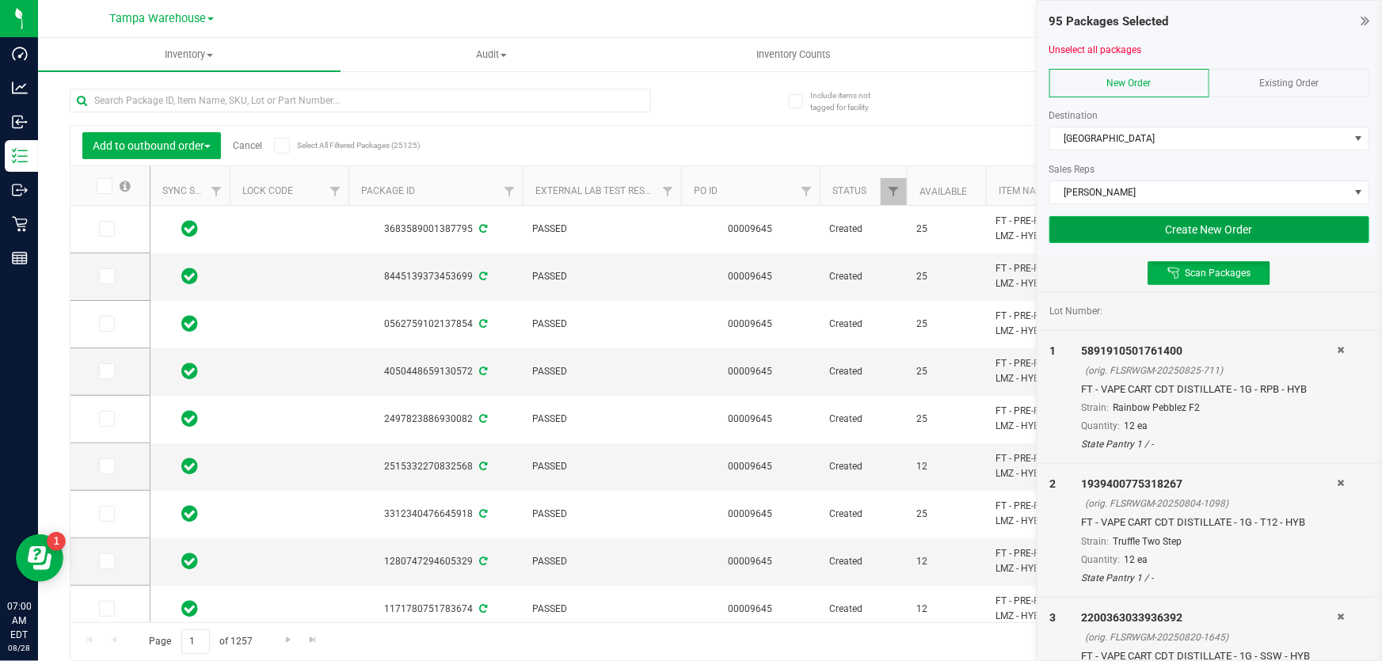
click at [1200, 228] on button "Create New Order" at bounding box center [1209, 229] width 320 height 27
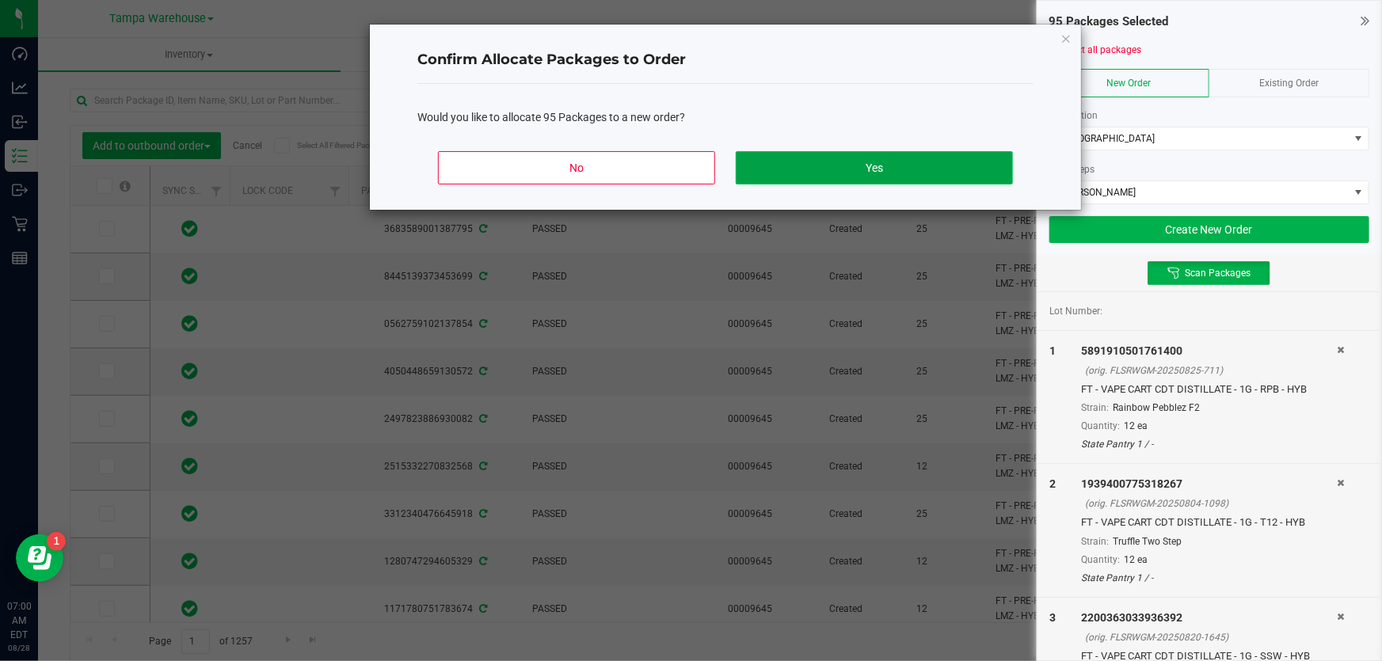
click at [863, 178] on button "Yes" at bounding box center [874, 167] width 277 height 33
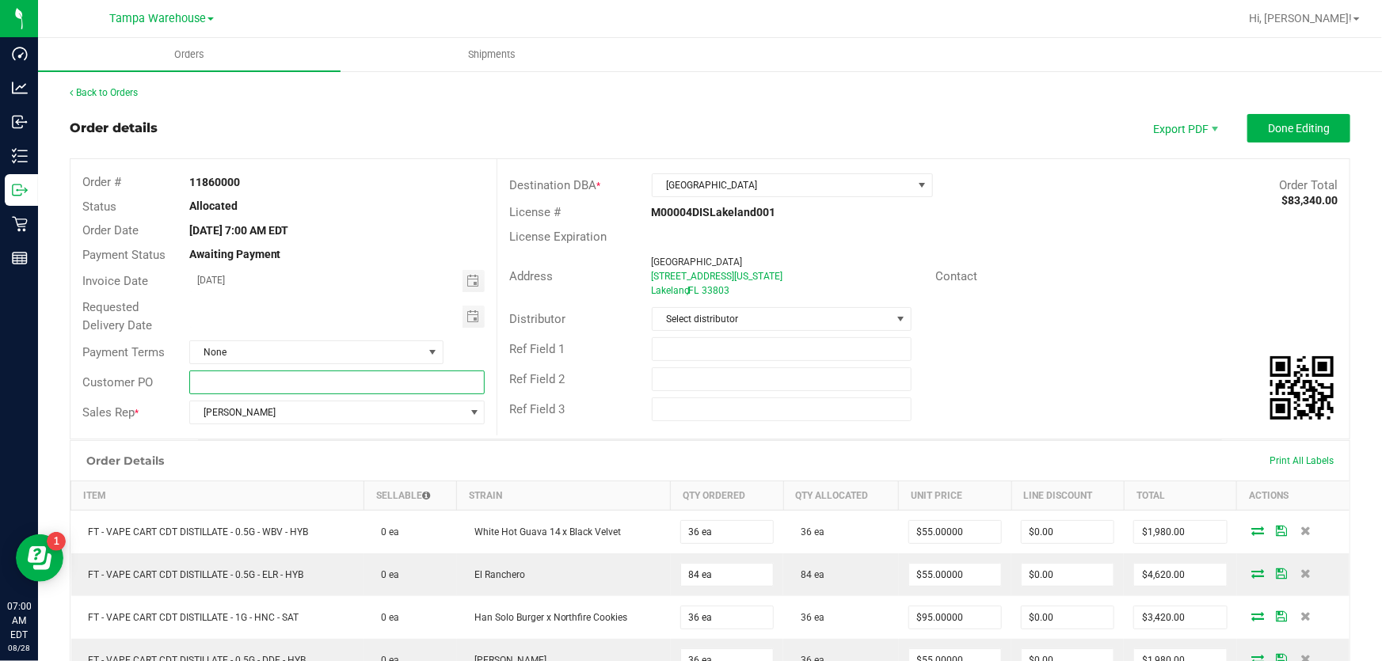
click at [293, 386] on input "text" at bounding box center [337, 383] width 296 height 24
click at [253, 378] on input "[GEOGRAPHIC_DATA]" at bounding box center [337, 383] width 296 height 24
type input "[GEOGRAPHIC_DATA]"
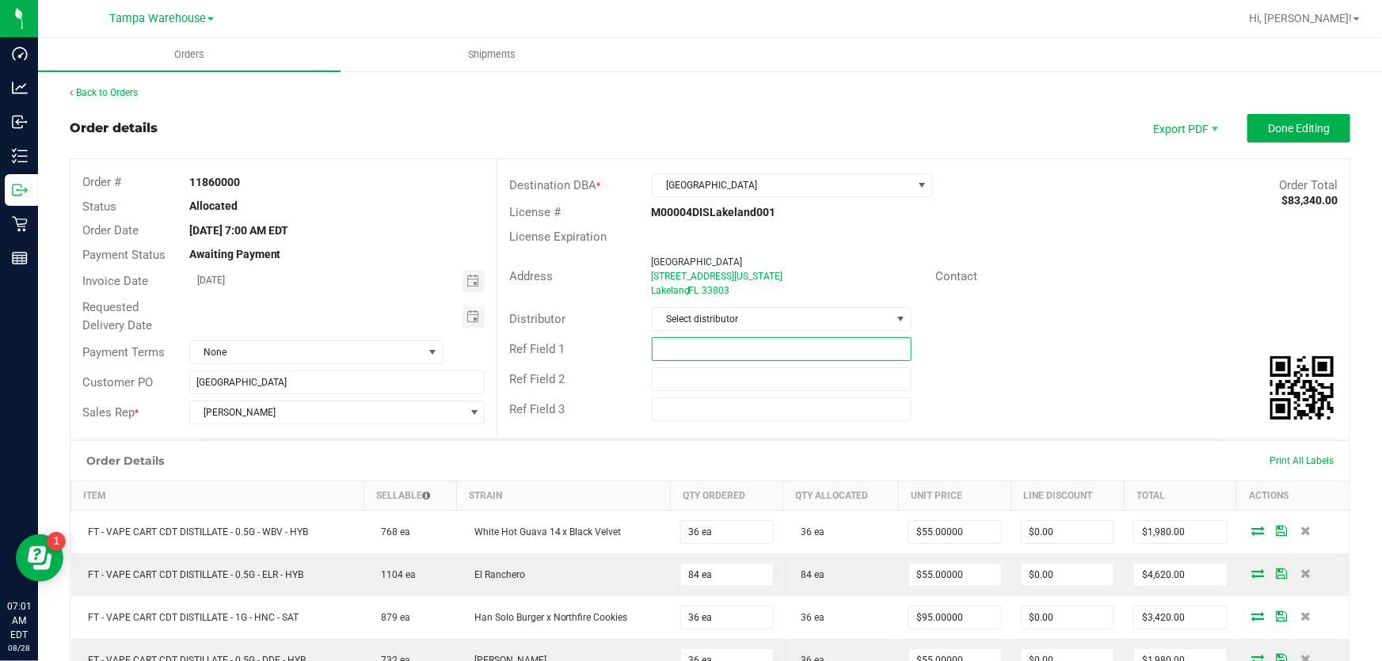
click at [728, 348] on input "text" at bounding box center [782, 349] width 261 height 24
paste input "[GEOGRAPHIC_DATA]"
type input "[GEOGRAPHIC_DATA]"
click at [717, 375] on input "text" at bounding box center [782, 379] width 261 height 24
paste input "[GEOGRAPHIC_DATA]"
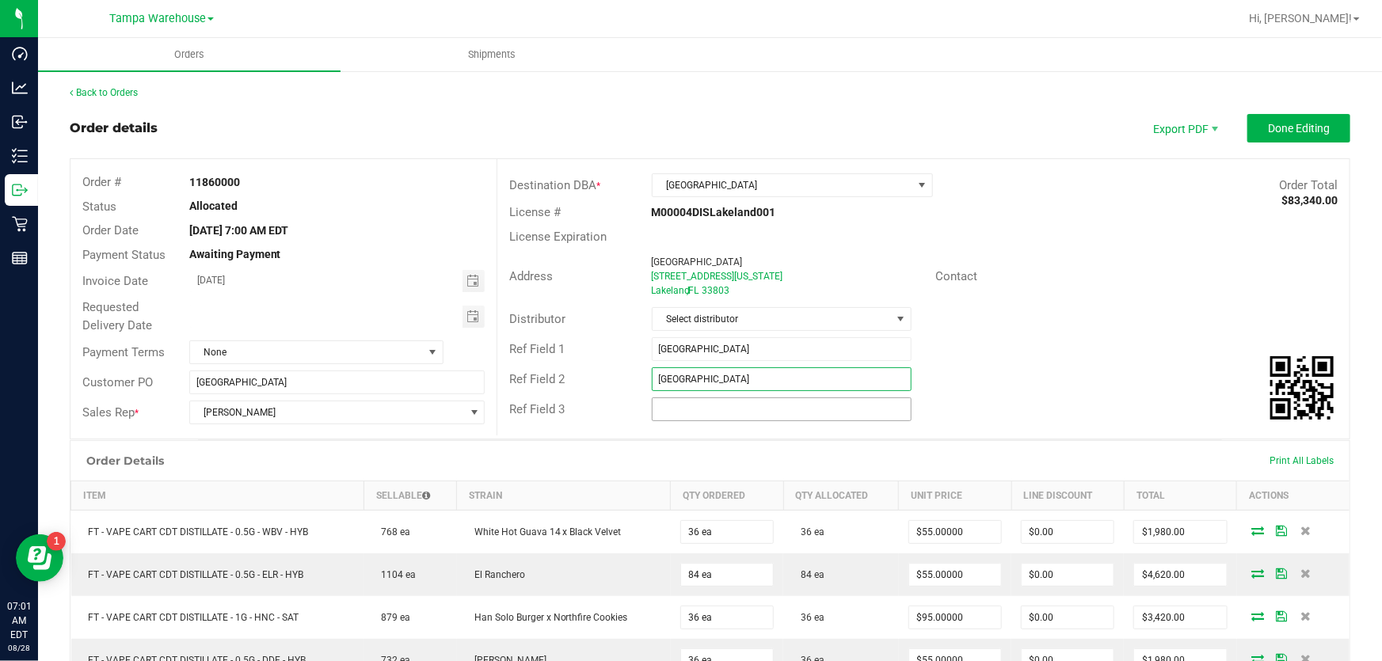
type input "[GEOGRAPHIC_DATA]"
click at [710, 407] on input "text" at bounding box center [782, 409] width 261 height 24
paste input "[GEOGRAPHIC_DATA]"
type input "[GEOGRAPHIC_DATA]"
click at [713, 321] on span "Select distributor" at bounding box center [771, 319] width 239 height 22
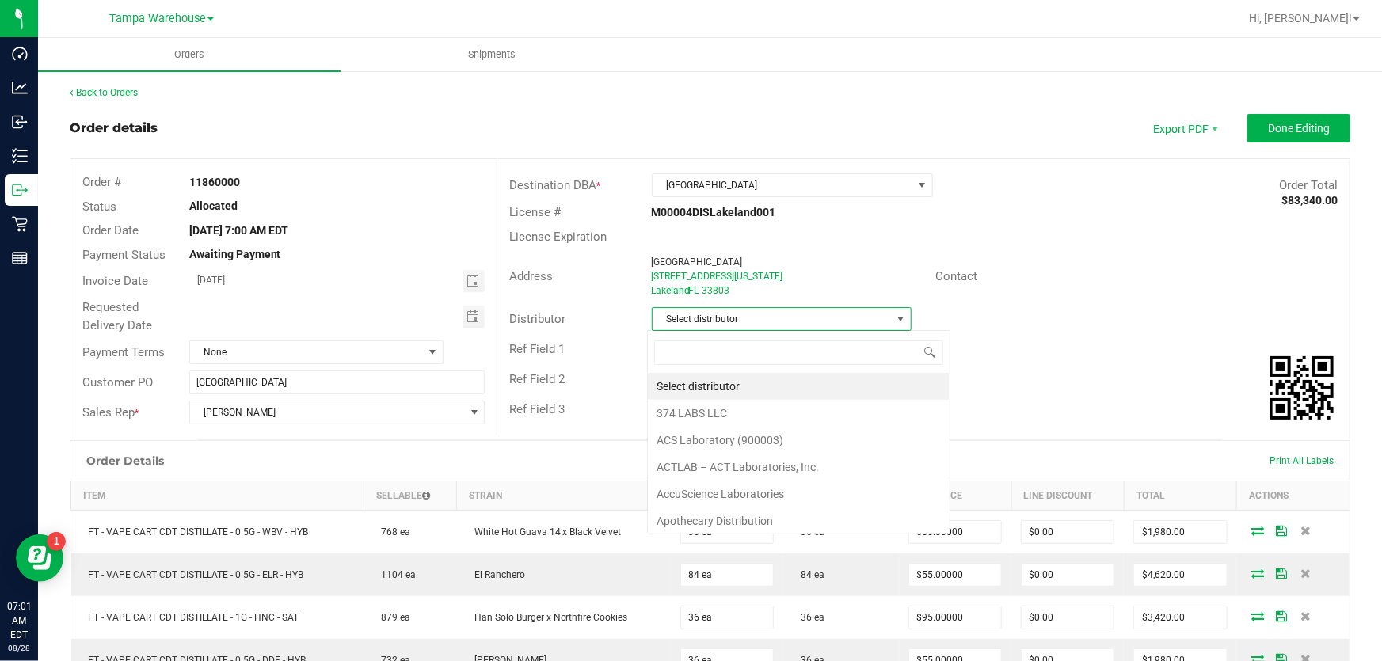
scroll to position [24, 258]
type input "ware"
click at [719, 395] on li "Tampa Warehouse" at bounding box center [776, 386] width 257 height 27
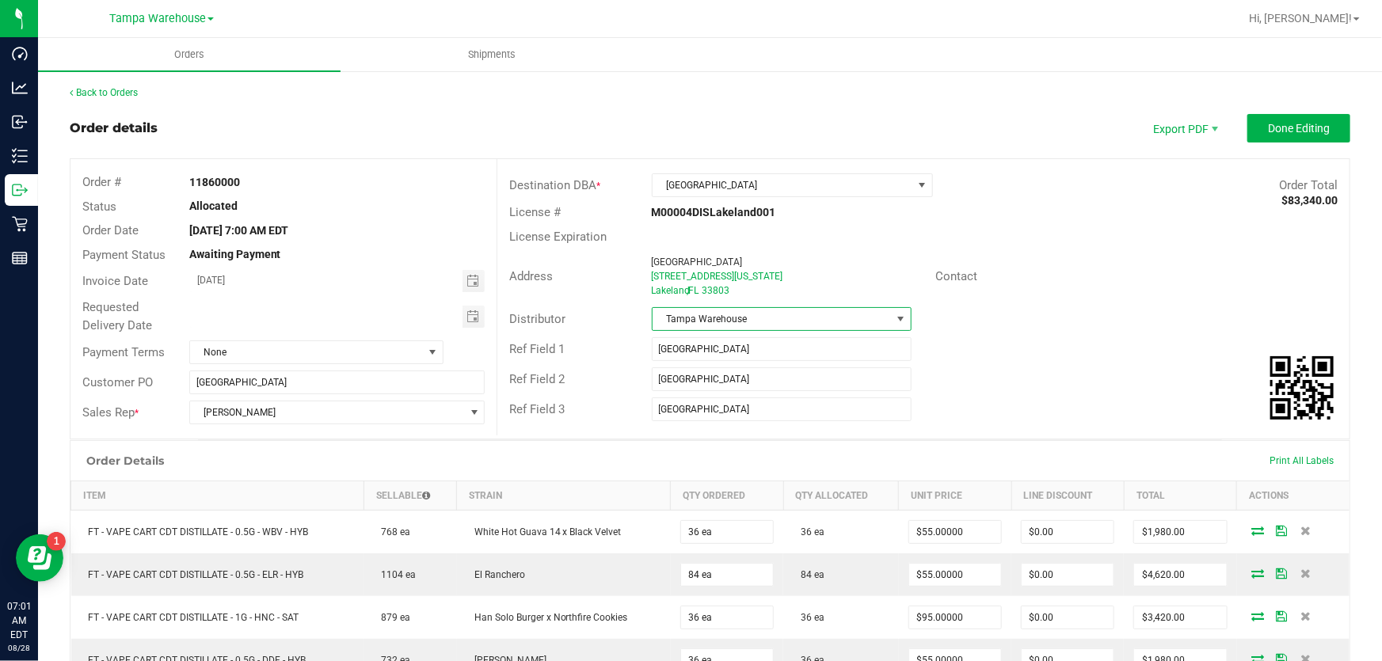
click at [1034, 329] on div "Distributor Tampa Warehouse" at bounding box center [923, 319] width 852 height 30
click at [1287, 132] on span "Done Editing" at bounding box center [1299, 128] width 62 height 13
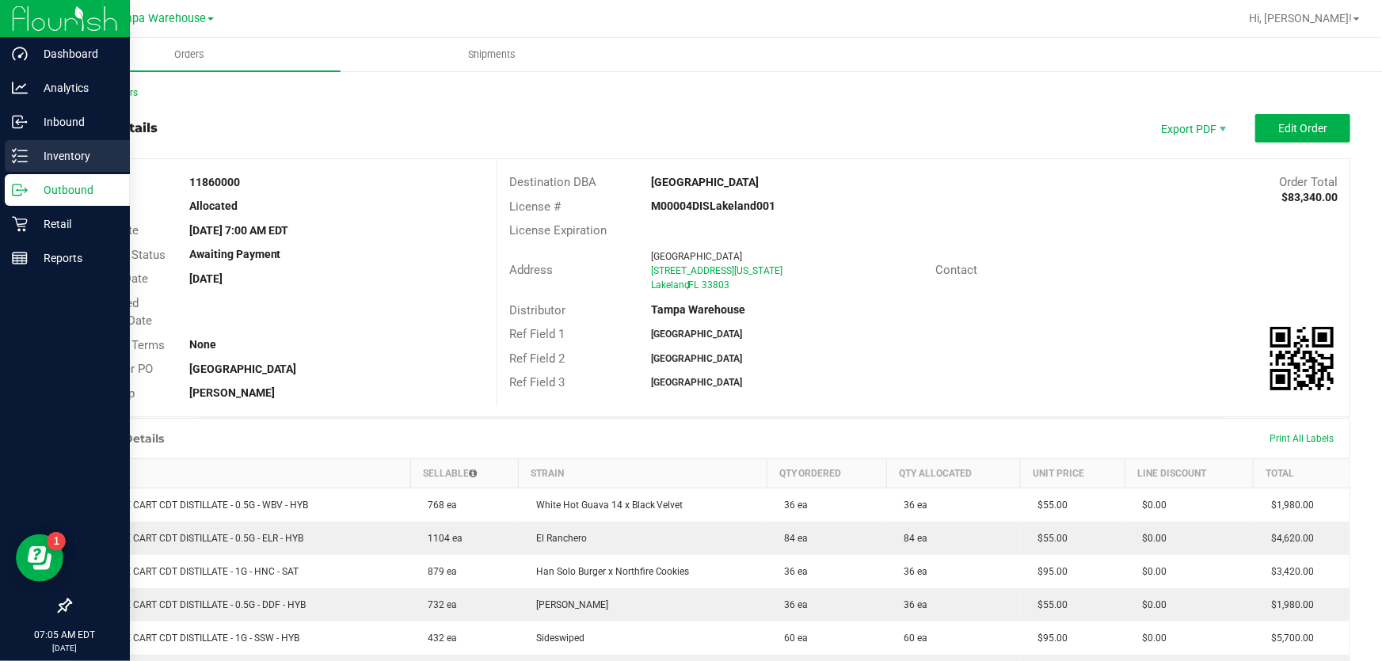
click at [51, 153] on p "Inventory" at bounding box center [75, 155] width 95 height 19
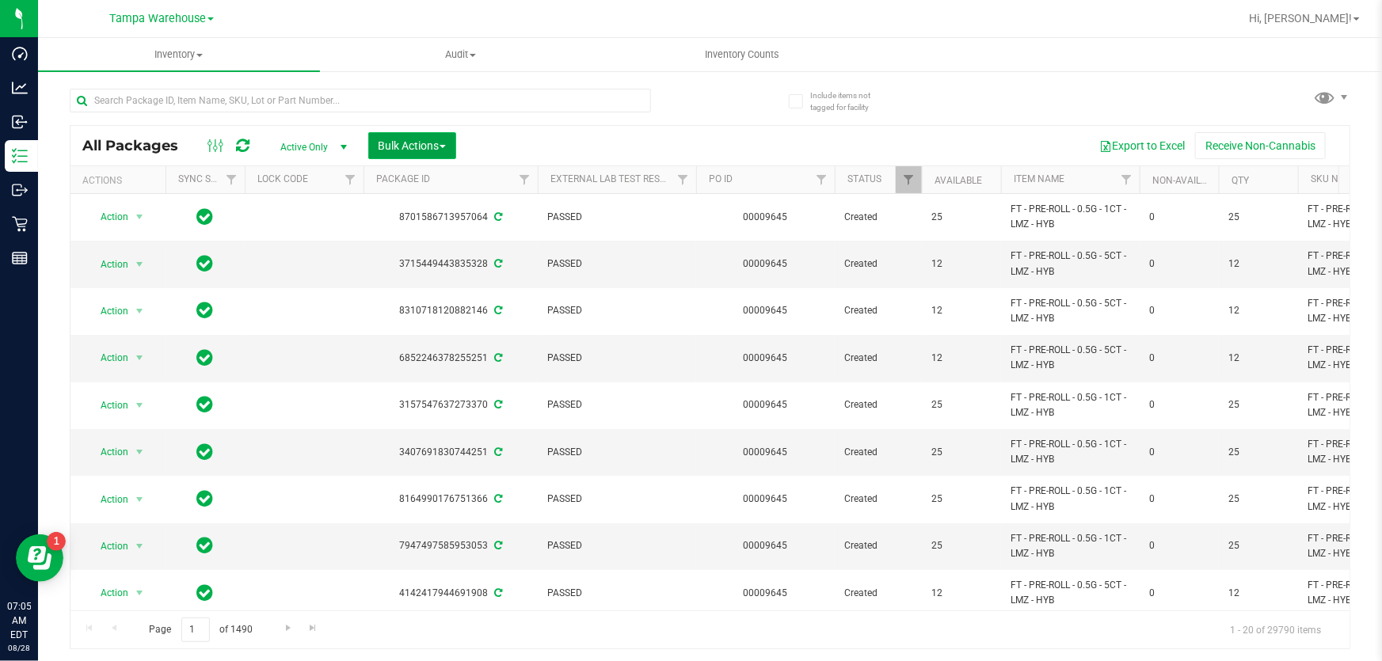
click at [386, 144] on span "Bulk Actions" at bounding box center [411, 145] width 67 height 13
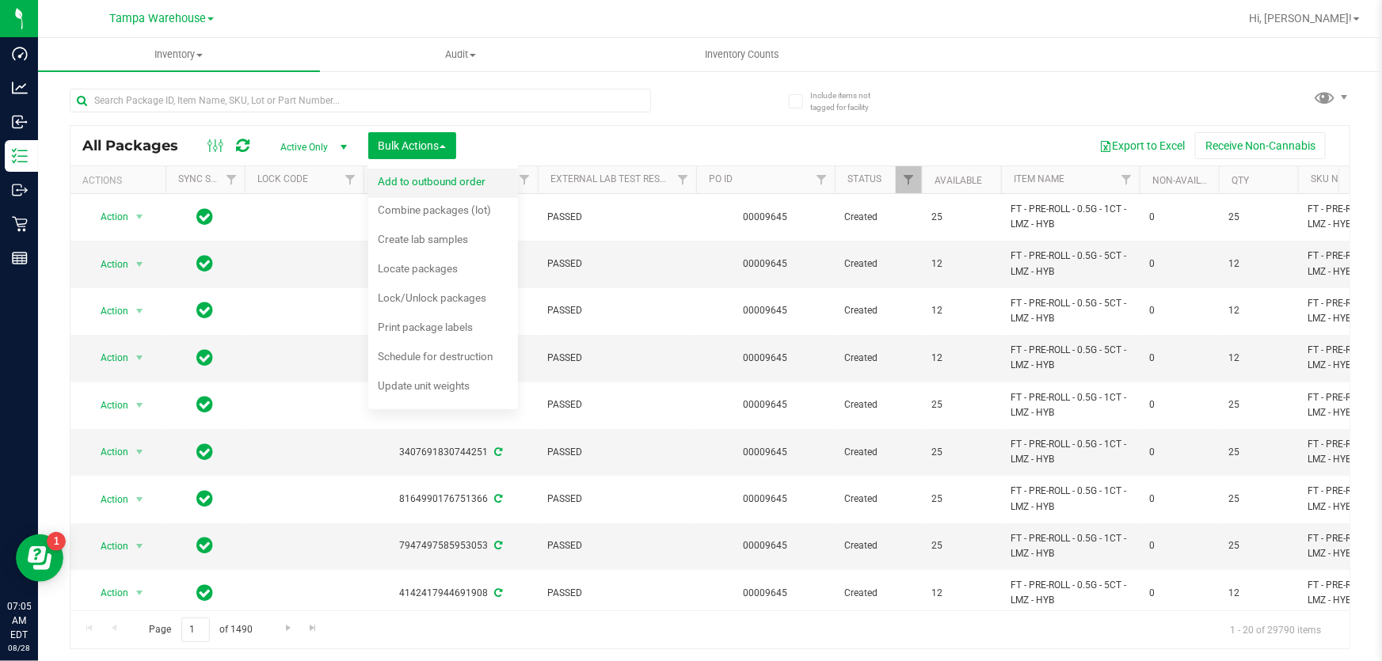
click at [437, 182] on span "Add to outbound order" at bounding box center [432, 181] width 108 height 13
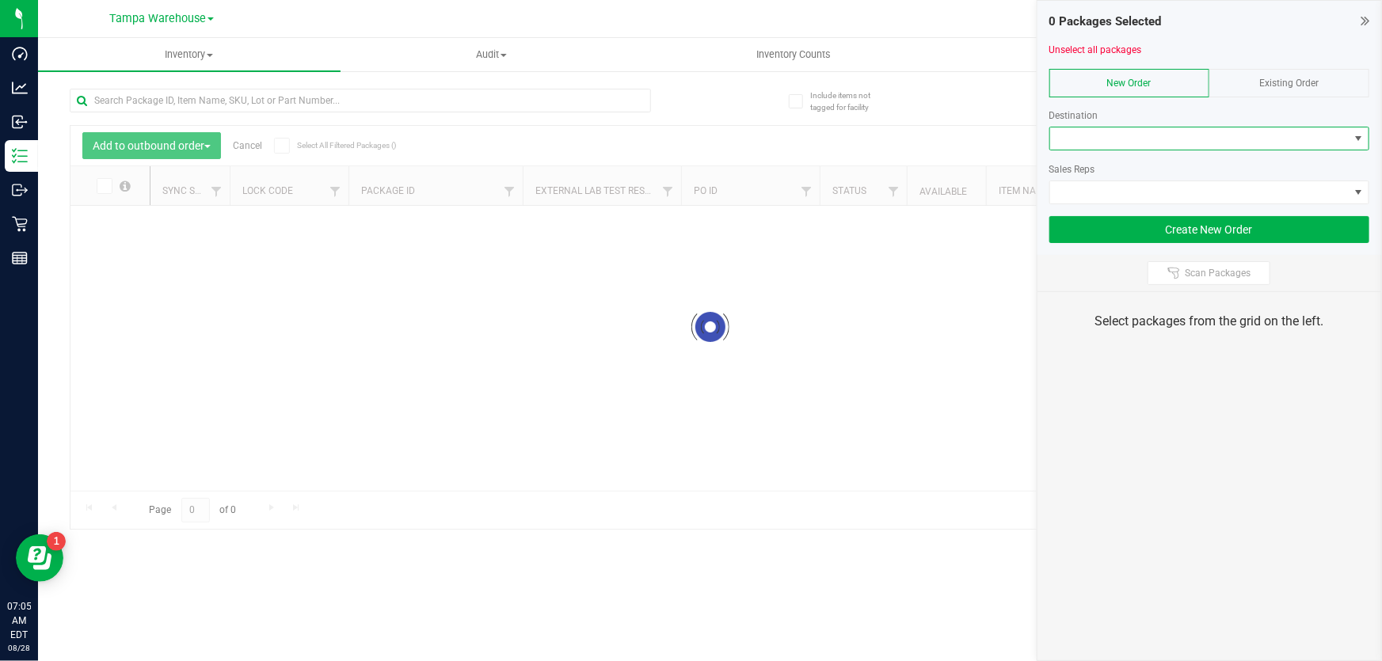
click at [1106, 140] on span at bounding box center [1199, 138] width 299 height 22
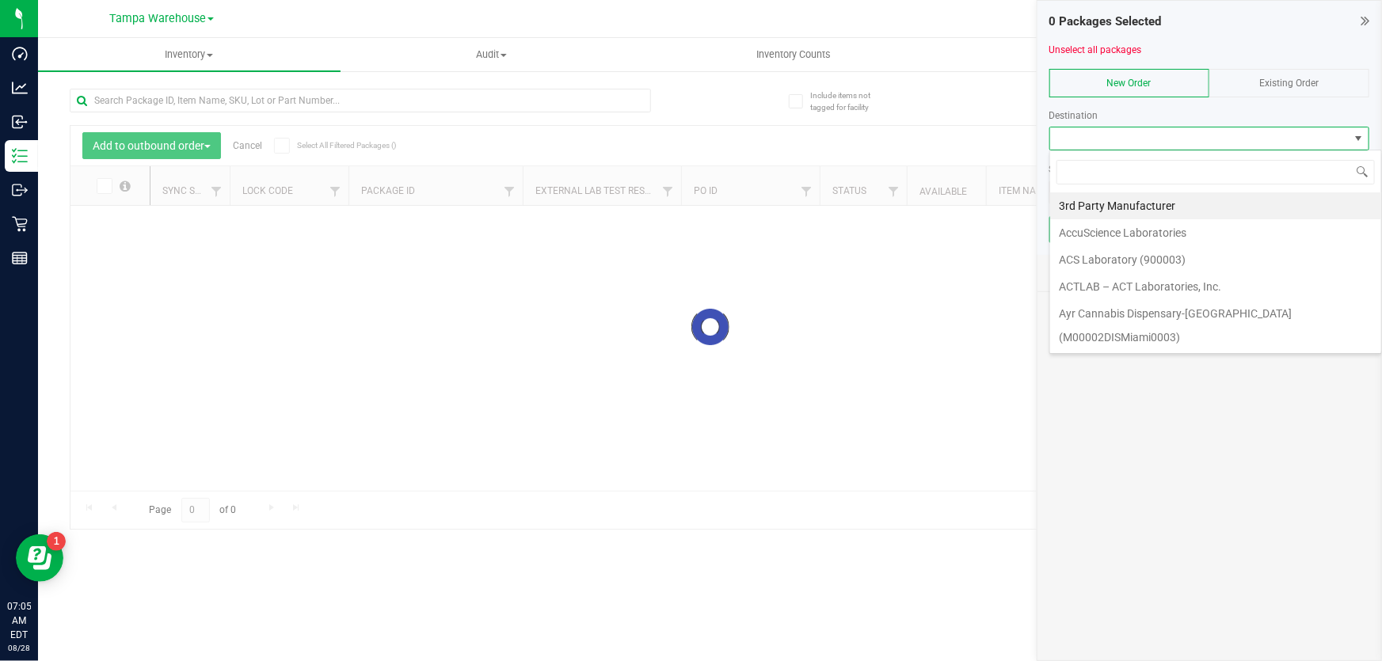
scroll to position [24, 320]
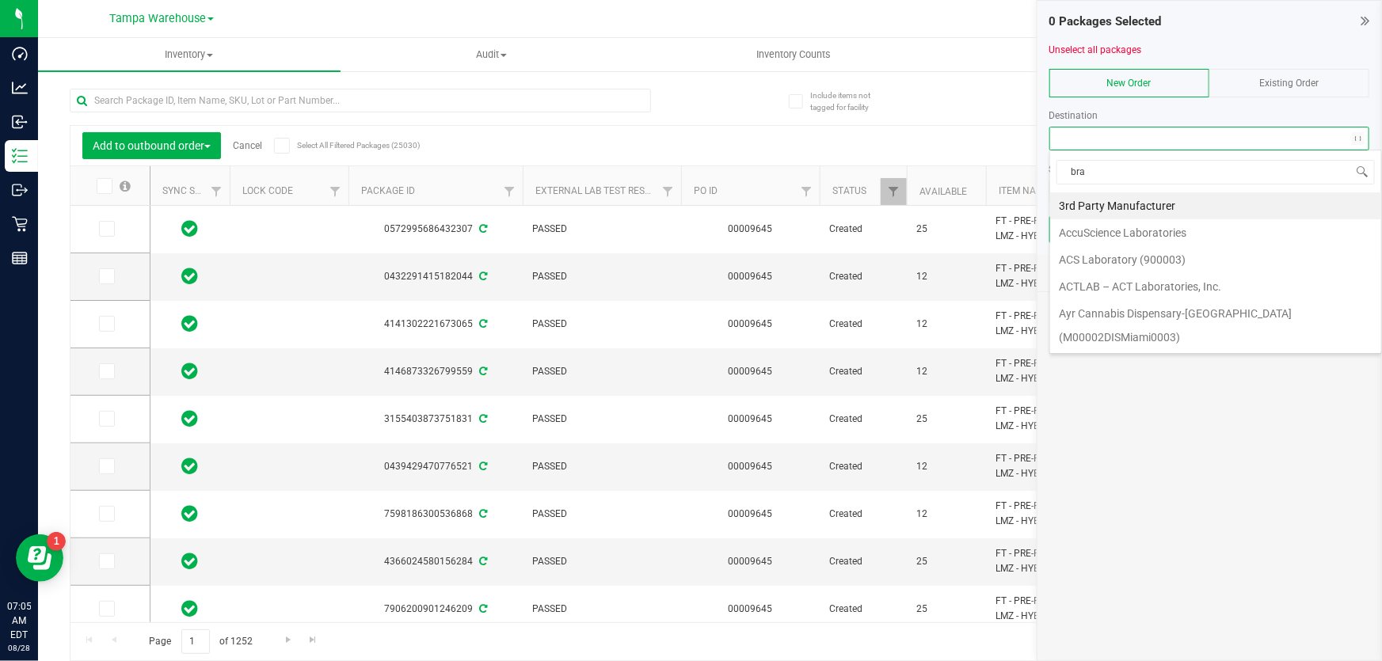
type input "bran"
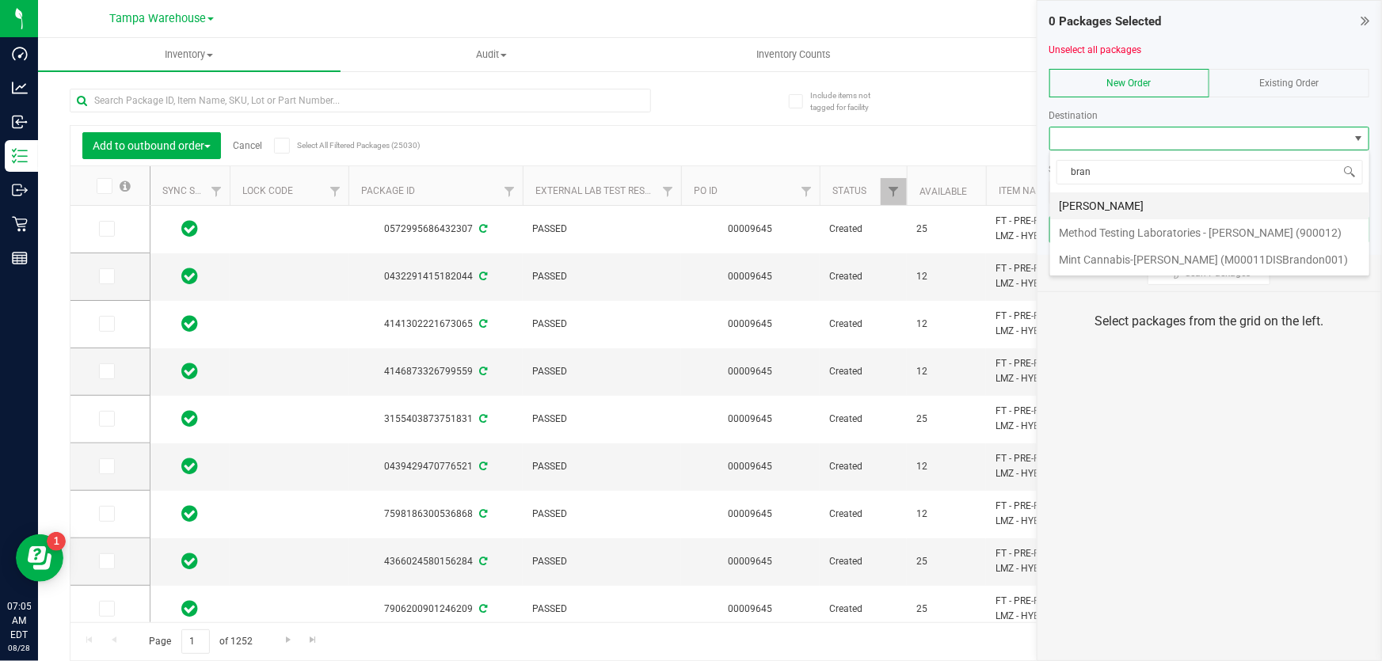
click at [1182, 203] on li "[PERSON_NAME]" at bounding box center [1209, 205] width 319 height 27
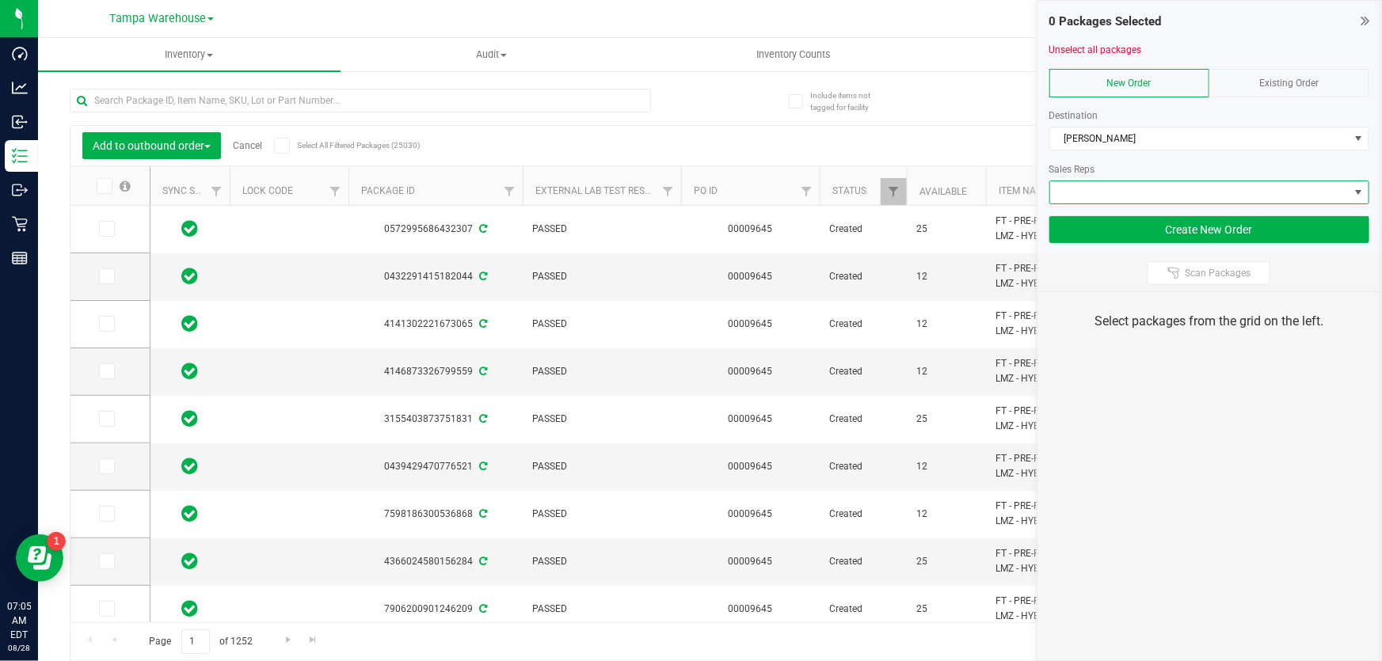
click at [1170, 200] on span at bounding box center [1199, 192] width 299 height 22
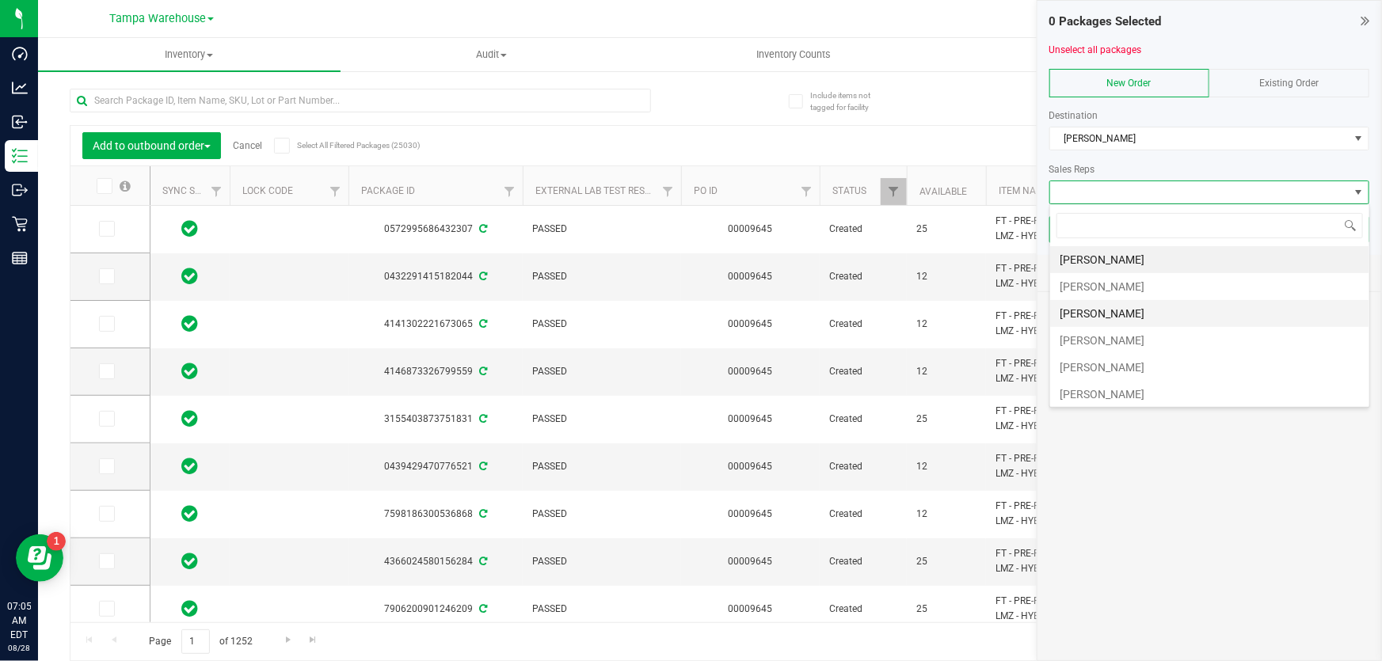
click at [1101, 307] on li "[PERSON_NAME]" at bounding box center [1209, 313] width 319 height 27
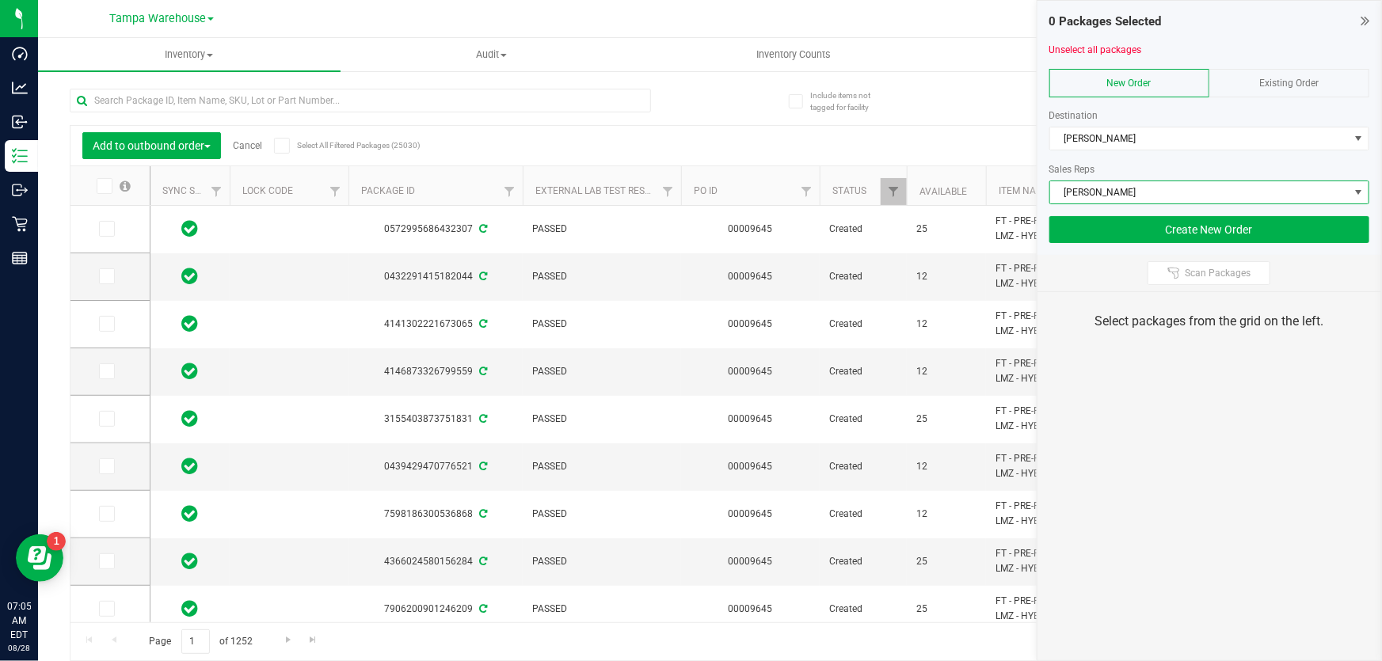
click at [1101, 200] on span "[PERSON_NAME]" at bounding box center [1199, 192] width 299 height 22
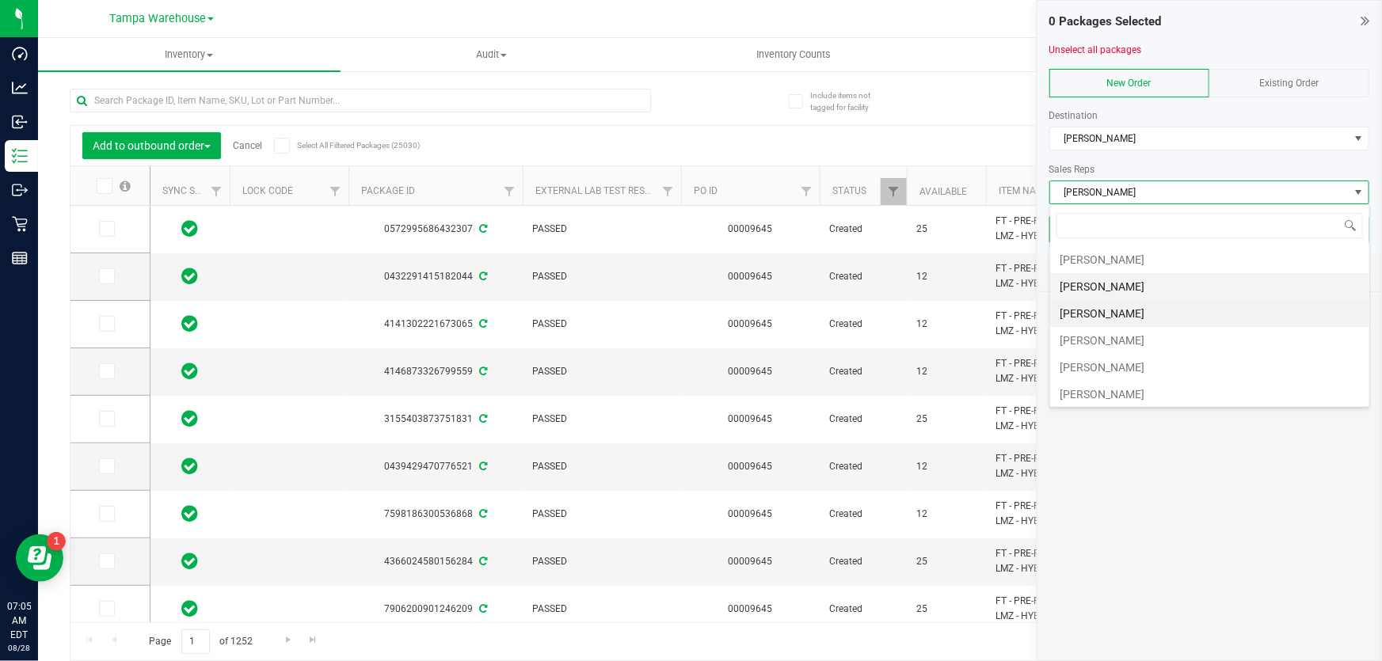
click at [1104, 282] on li "[PERSON_NAME]" at bounding box center [1209, 286] width 319 height 27
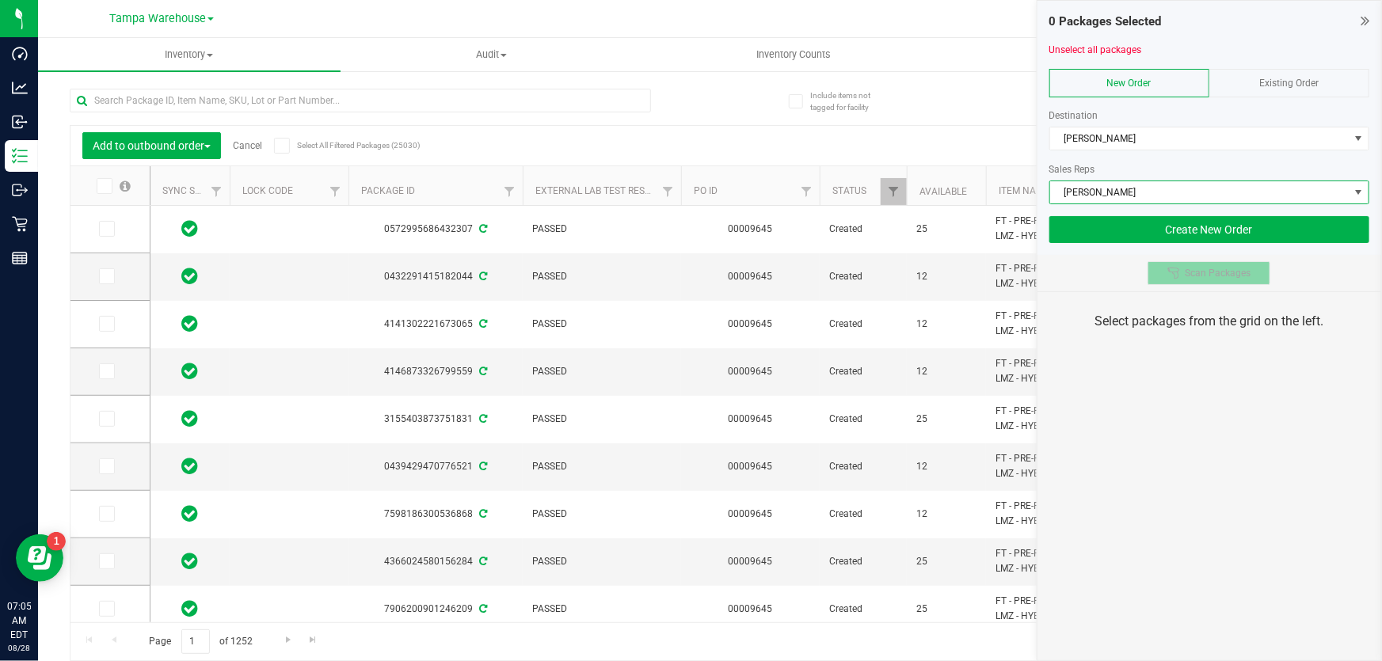
click at [1232, 346] on div "Select packages from the grid on the left." at bounding box center [1209, 321] width 344 height 59
click at [1219, 269] on span "Scan Packages" at bounding box center [1218, 273] width 66 height 13
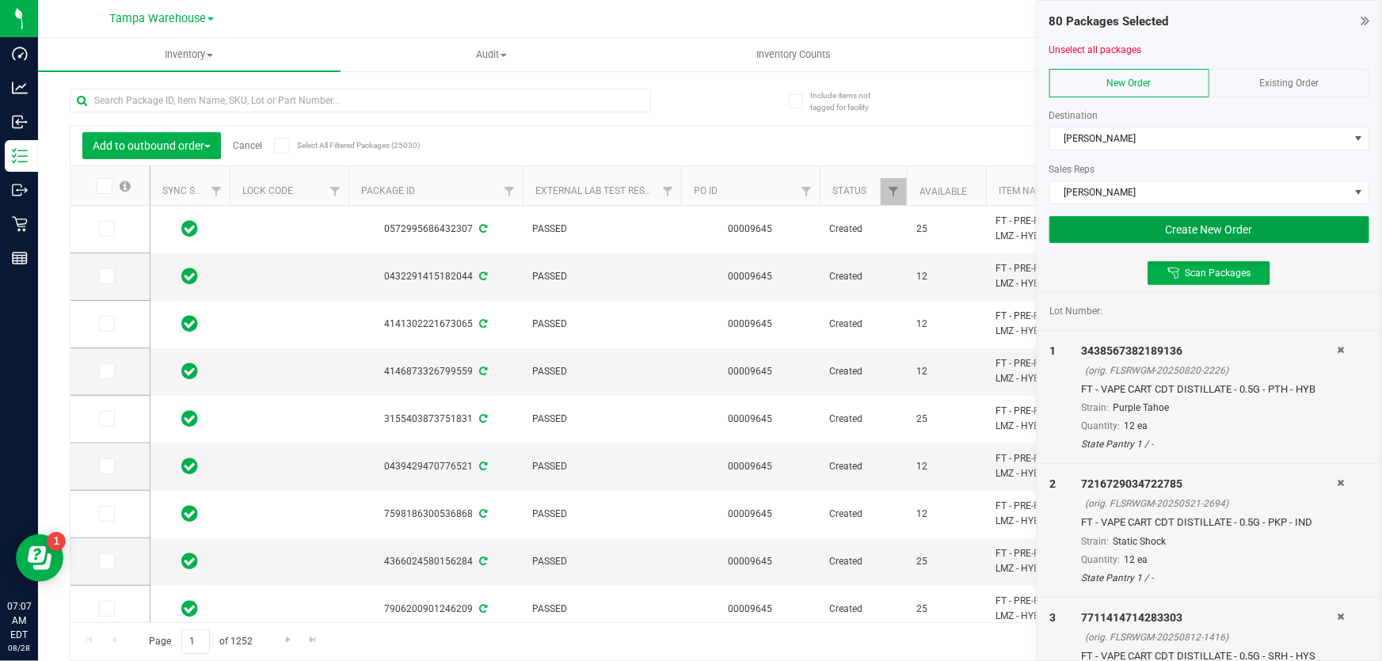
click at [1186, 226] on button "Create New Order" at bounding box center [1209, 229] width 320 height 27
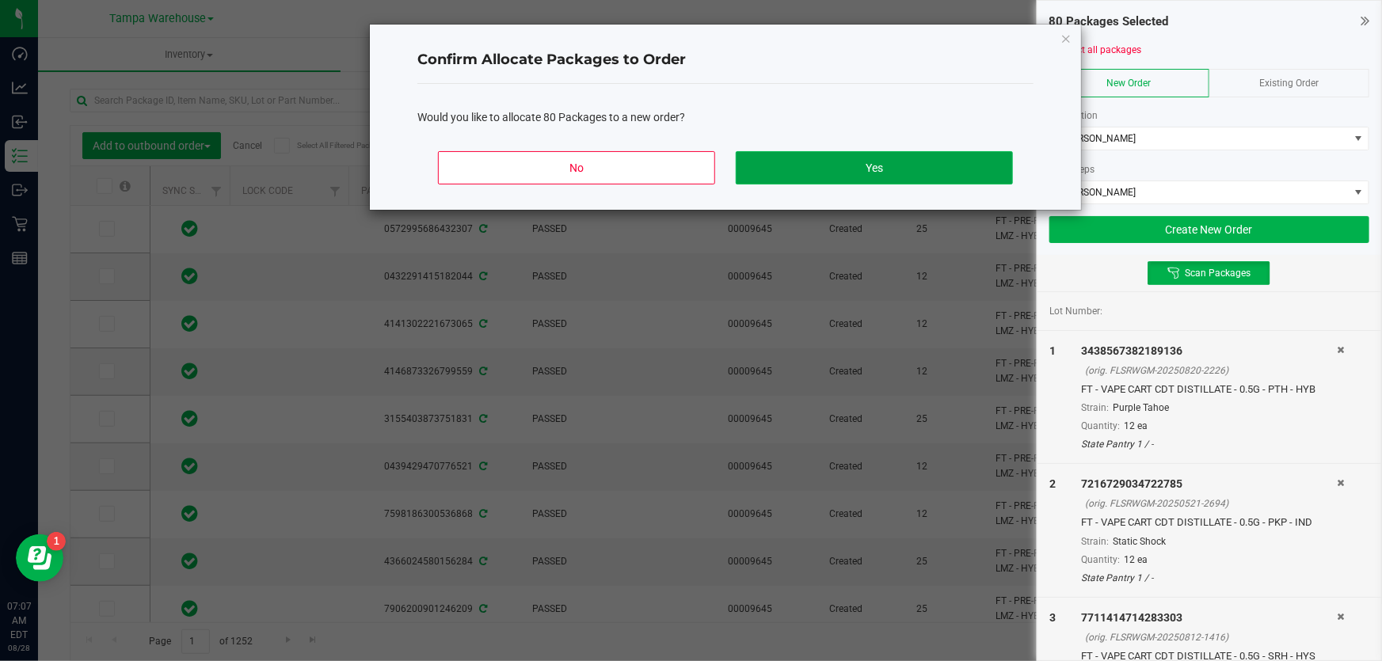
click at [828, 172] on button "Yes" at bounding box center [874, 167] width 277 height 33
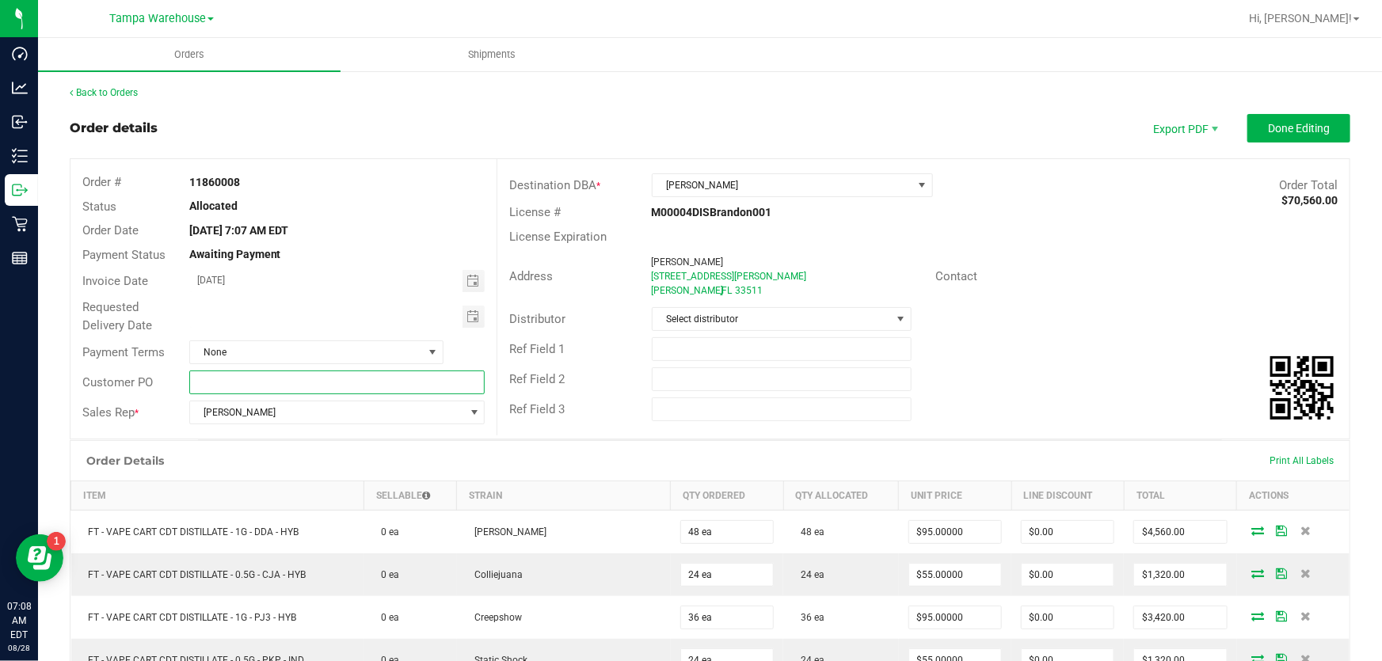
click at [283, 394] on input "text" at bounding box center [337, 383] width 296 height 24
click at [333, 379] on input "BRA WC" at bounding box center [337, 383] width 296 height 24
type input "BRA WC"
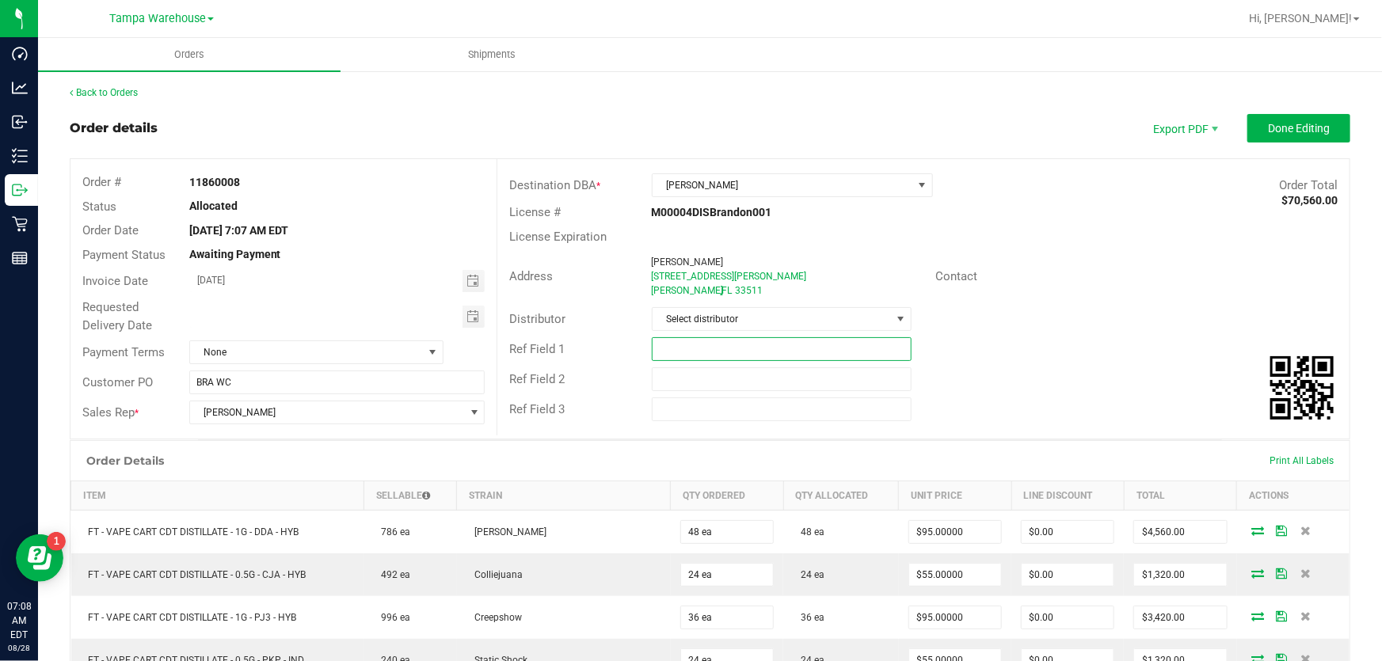
click at [664, 348] on input "text" at bounding box center [782, 349] width 261 height 24
paste input "BRA WC"
type input "BRA WC"
click at [679, 389] on input "text" at bounding box center [782, 379] width 261 height 24
paste input "BRA WC"
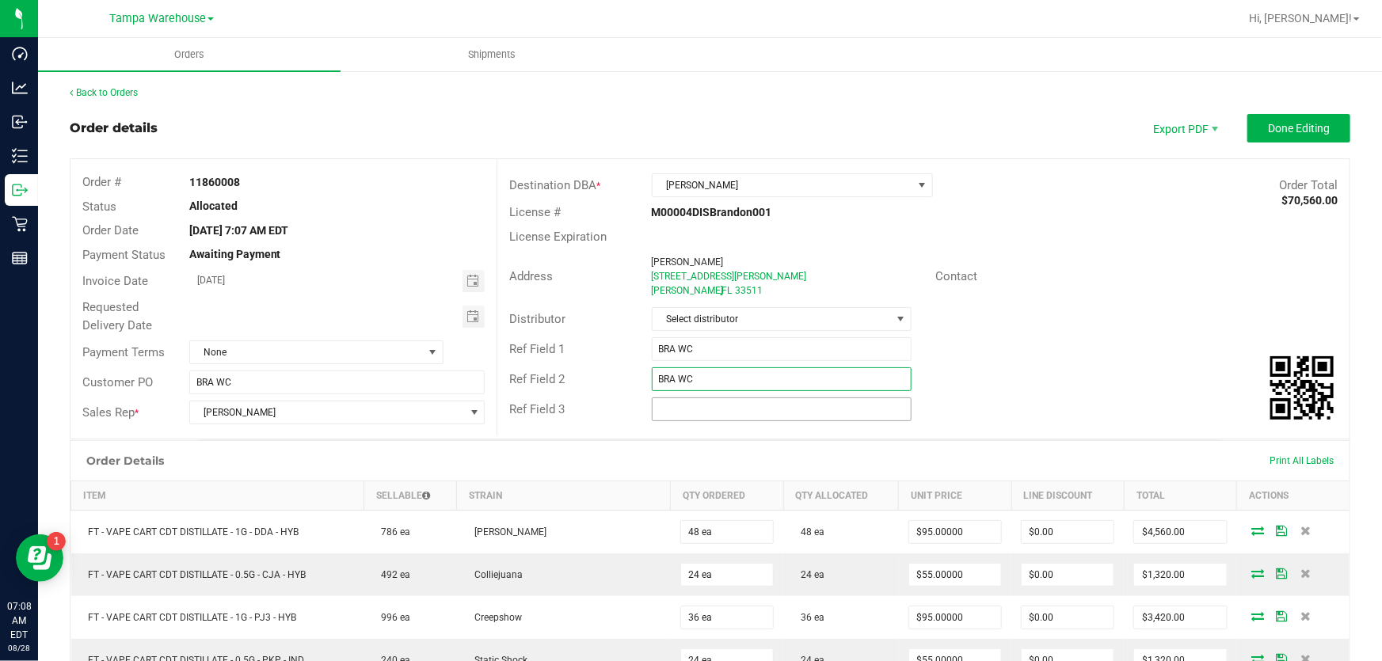
type input "BRA WC"
click at [680, 412] on input "text" at bounding box center [782, 409] width 261 height 24
paste input "BRA WC"
type input "BRA WC"
click at [679, 316] on span "Select distributor" at bounding box center [771, 319] width 239 height 22
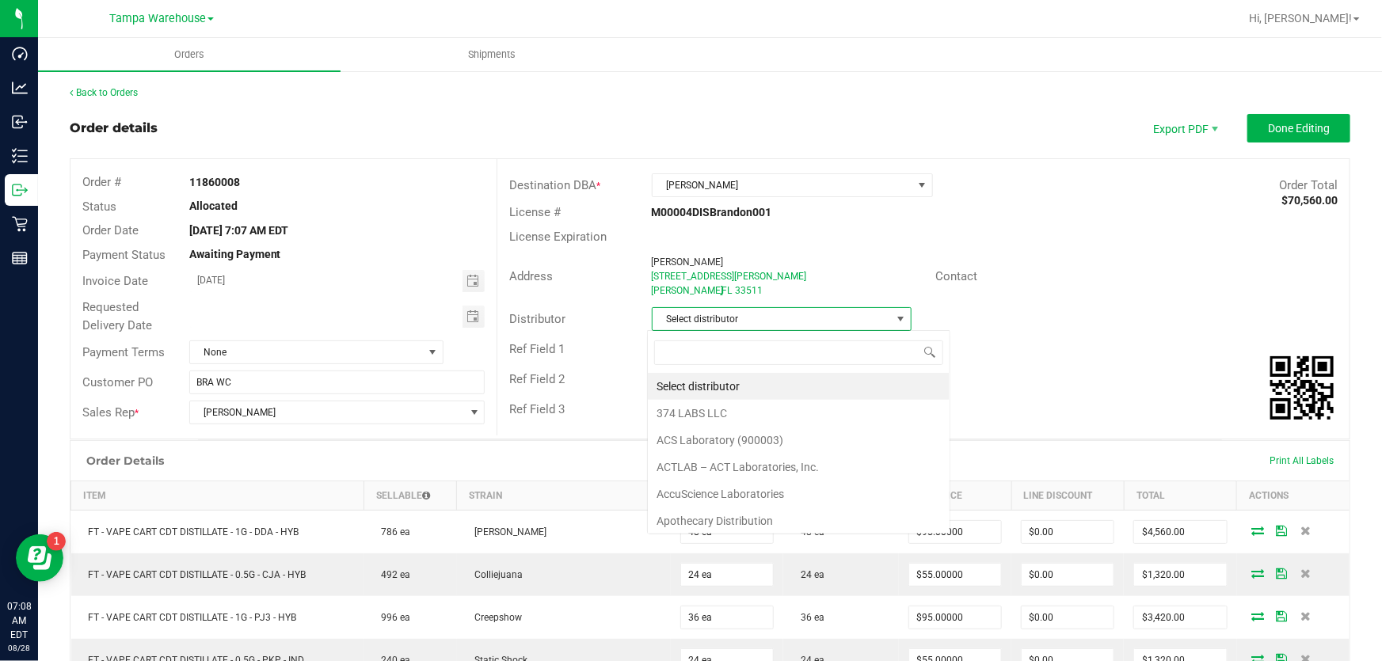
scroll to position [24, 258]
type input "ware"
click at [720, 394] on li "Tampa Warehouse" at bounding box center [776, 386] width 257 height 27
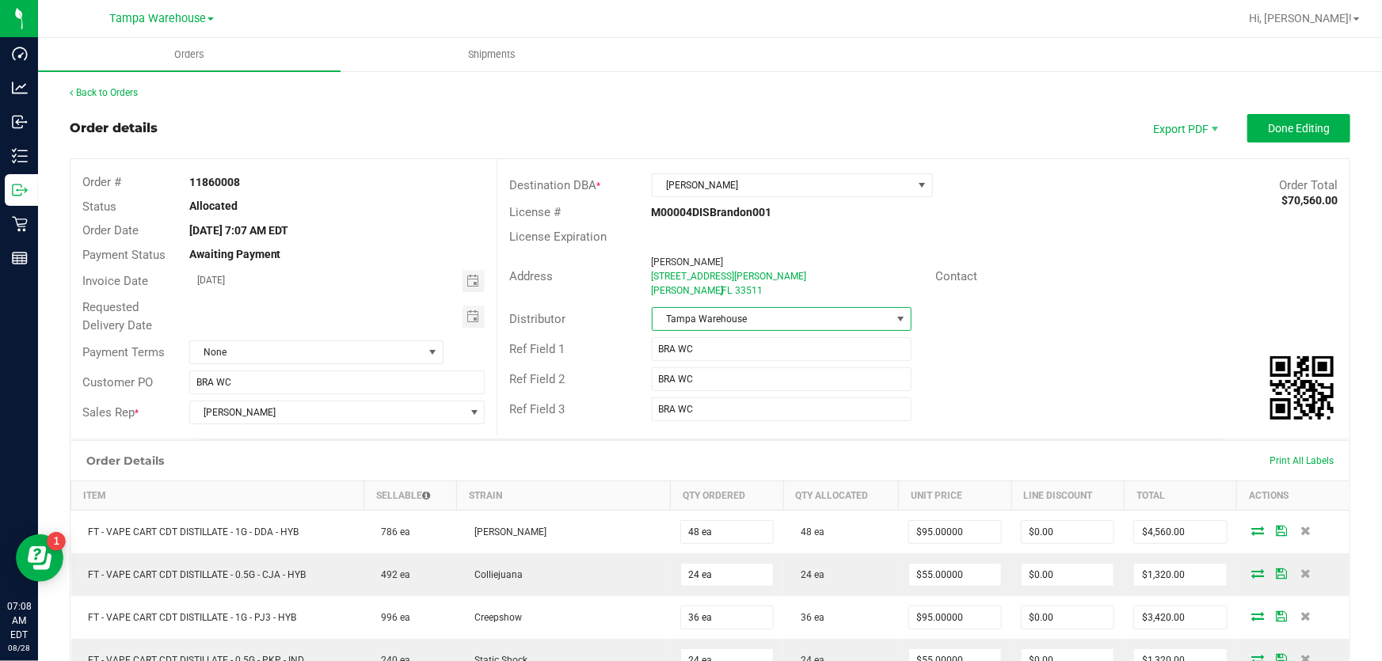
drag, startPoint x: 1101, startPoint y: 306, endPoint x: 1132, endPoint y: 272, distance: 46.5
click at [1103, 306] on div "Distributor Tampa Warehouse" at bounding box center [923, 319] width 852 height 30
click at [1274, 131] on span "Done Editing" at bounding box center [1299, 128] width 62 height 13
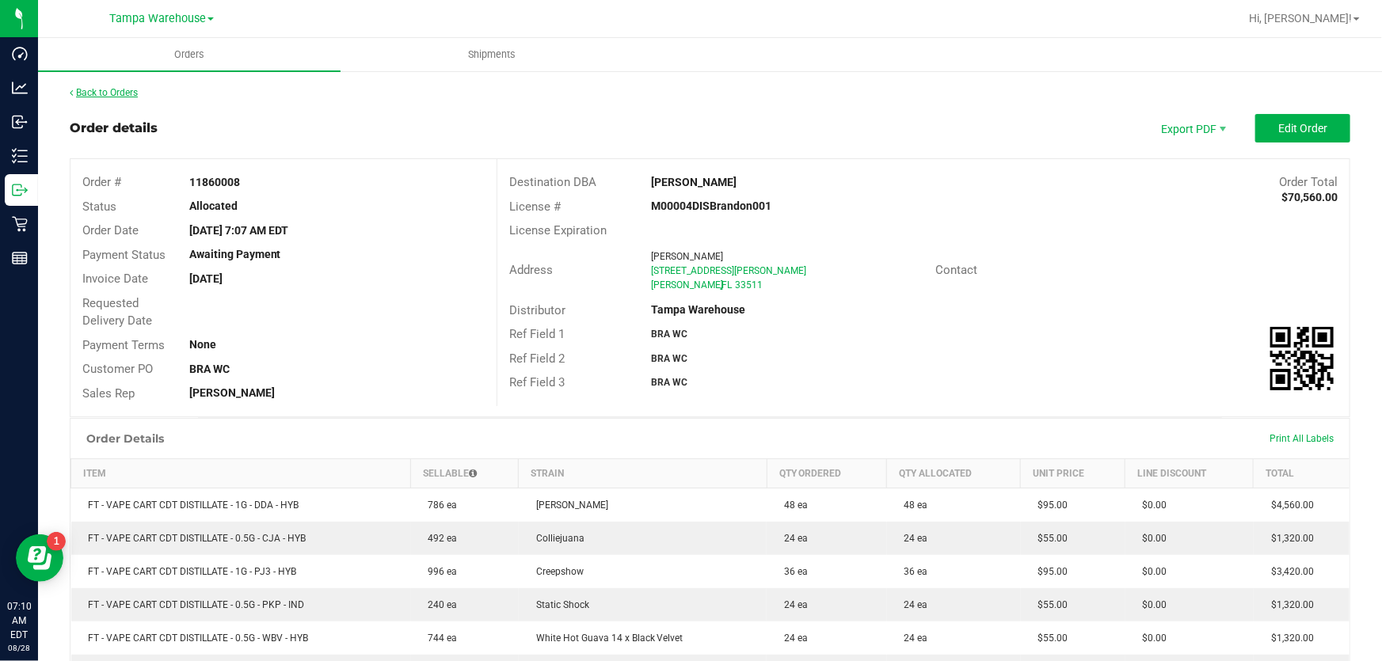
click at [93, 94] on link "Back to Orders" at bounding box center [104, 92] width 68 height 11
